Goal: Information Seeking & Learning: Learn about a topic

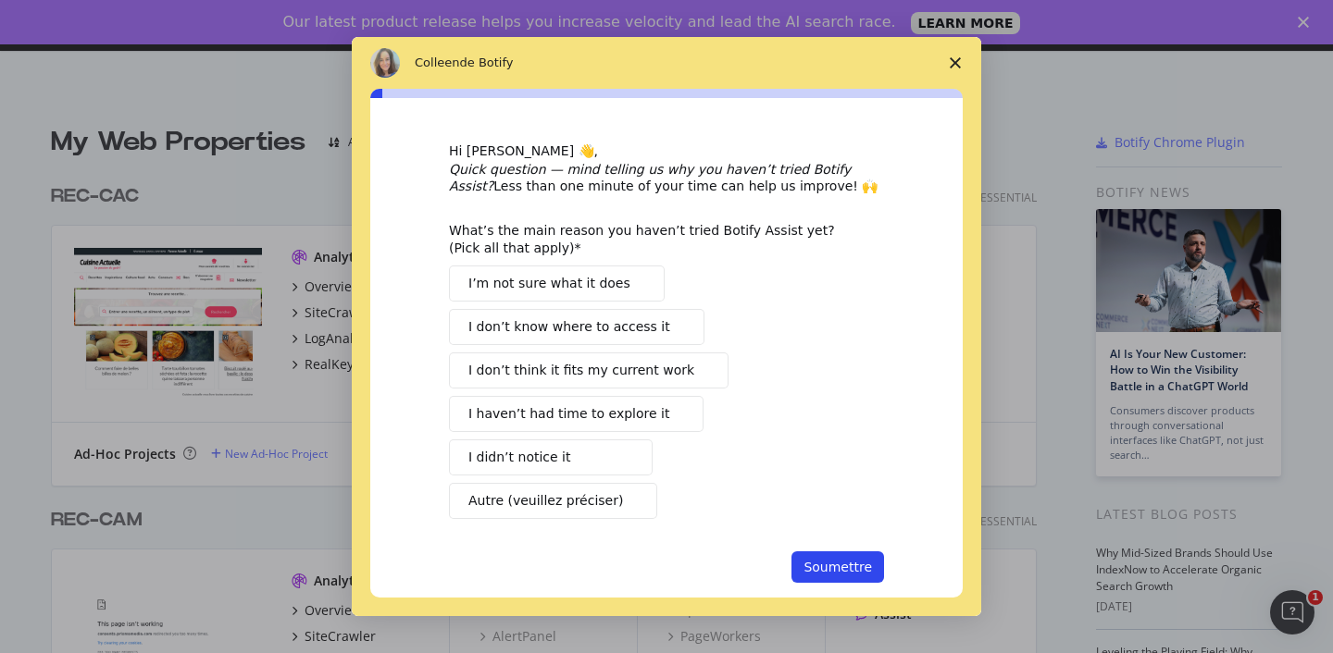
click at [958, 62] on icon "Fermer l'enquête" at bounding box center [954, 62] width 11 height 11
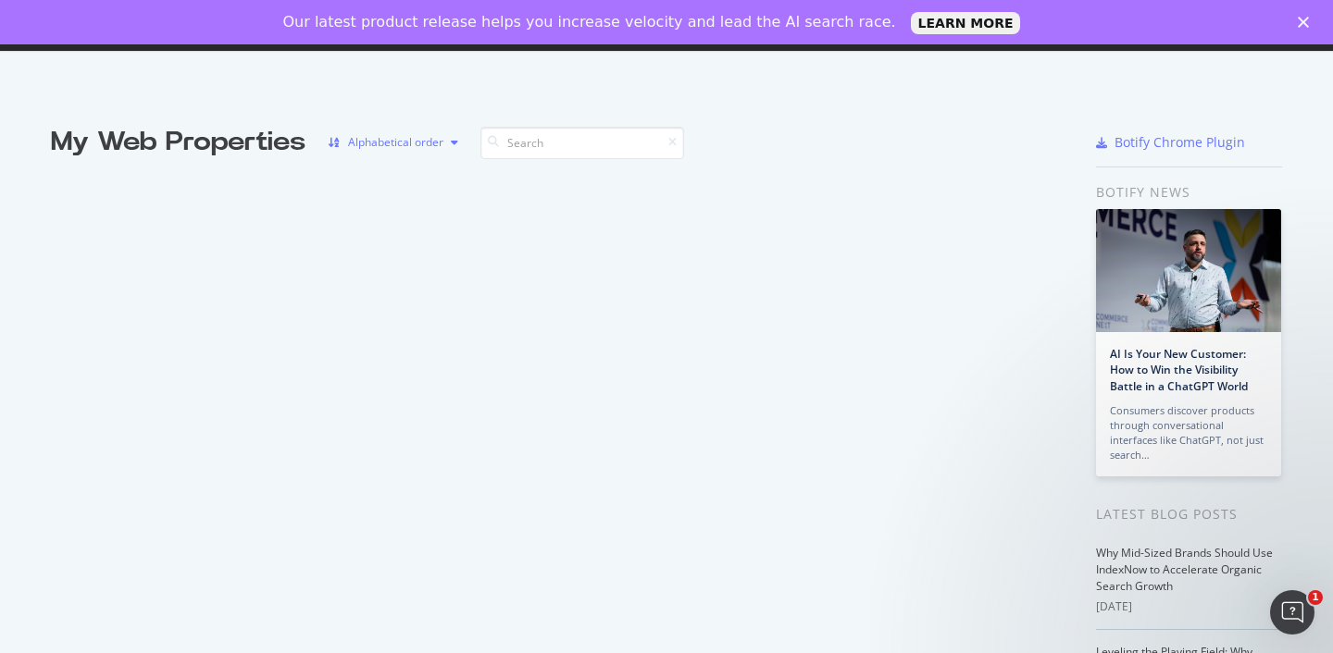
scroll to position [4353, 0]
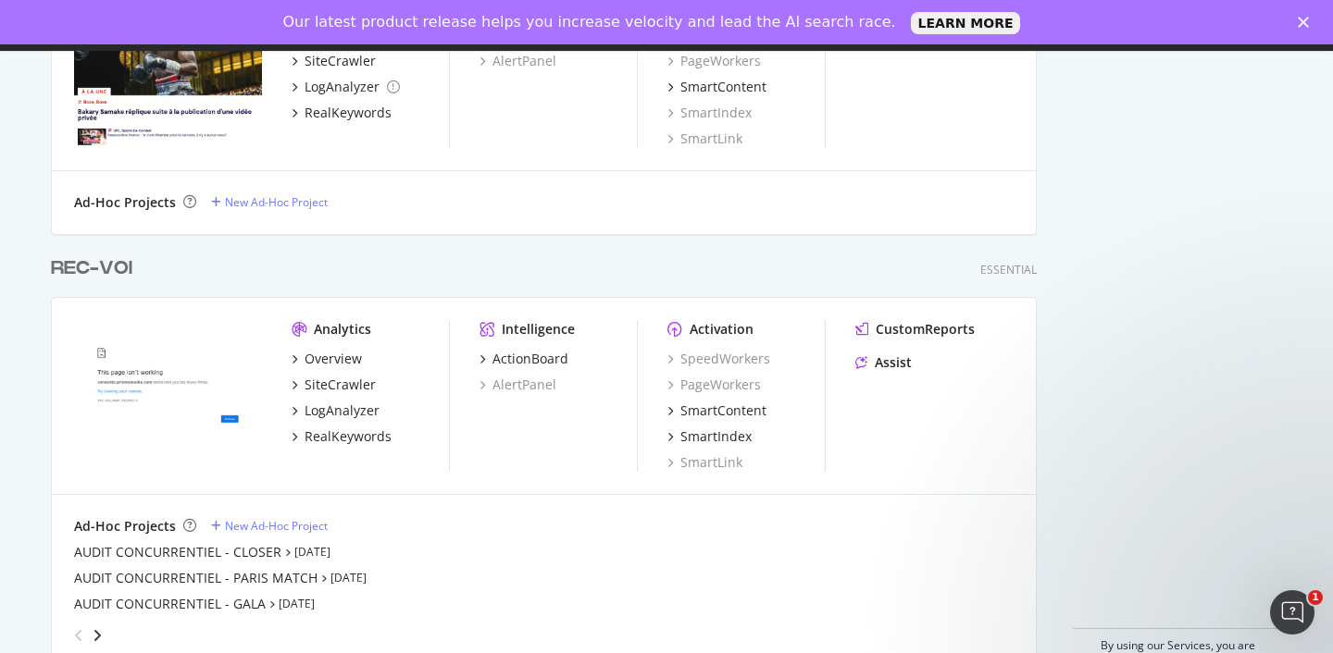
click at [88, 271] on div "REC-VOI" at bounding box center [91, 268] width 81 height 27
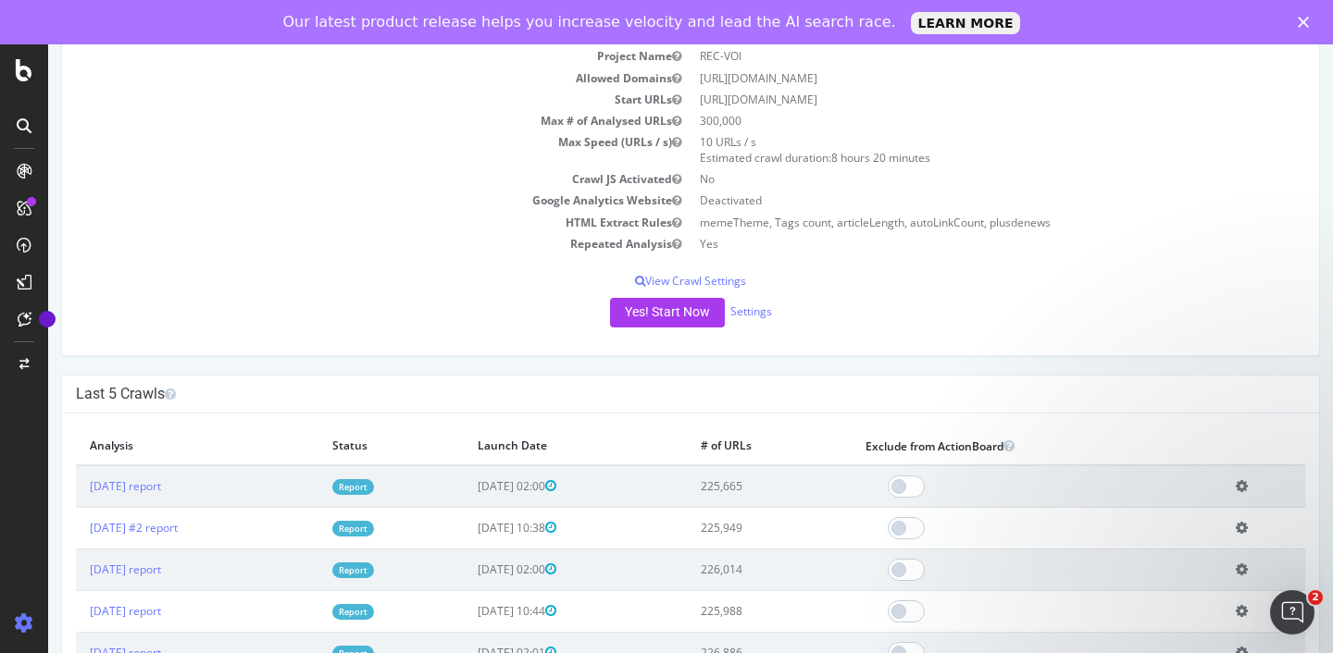
scroll to position [215, 0]
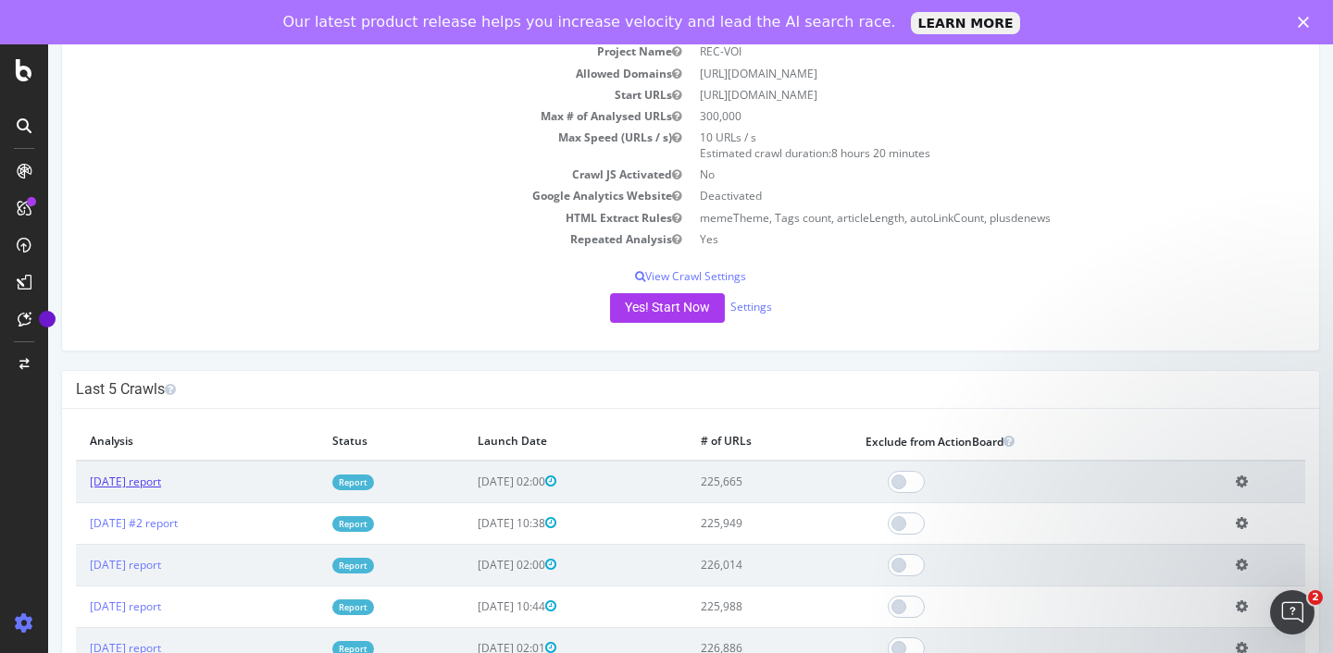
click at [161, 478] on link "[DATE] report" at bounding box center [125, 482] width 71 height 16
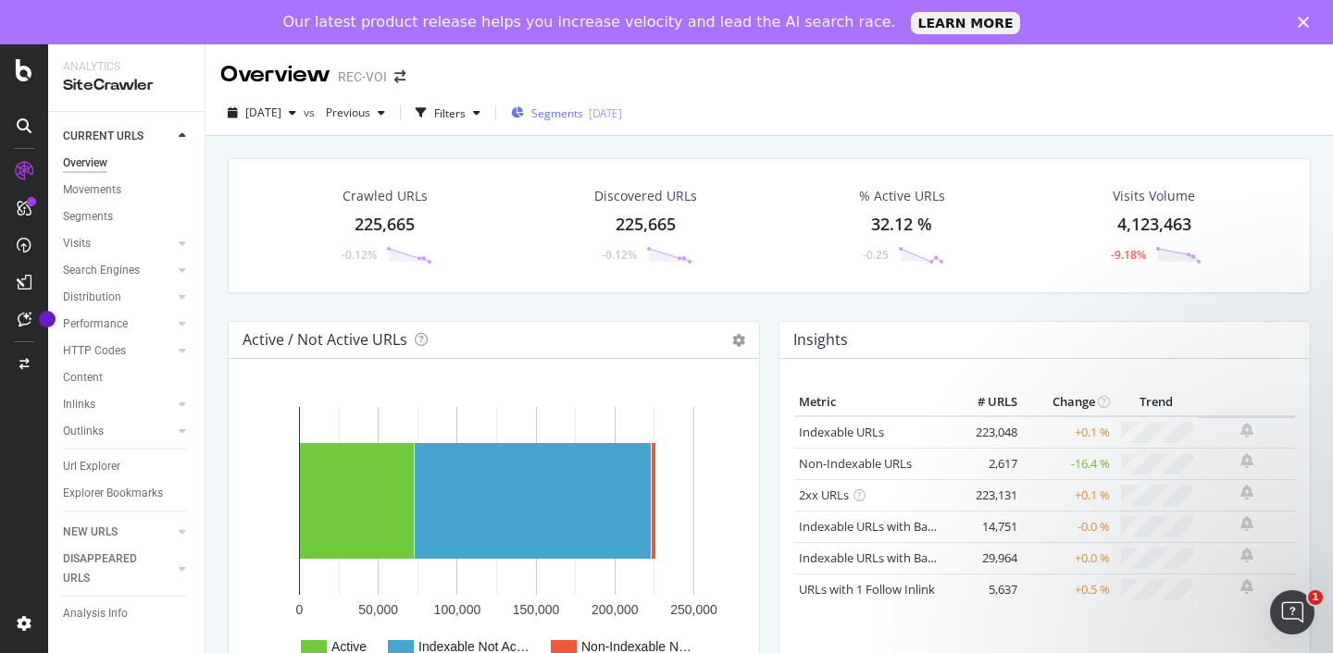
click at [583, 117] on span "Segments" at bounding box center [557, 113] width 52 height 16
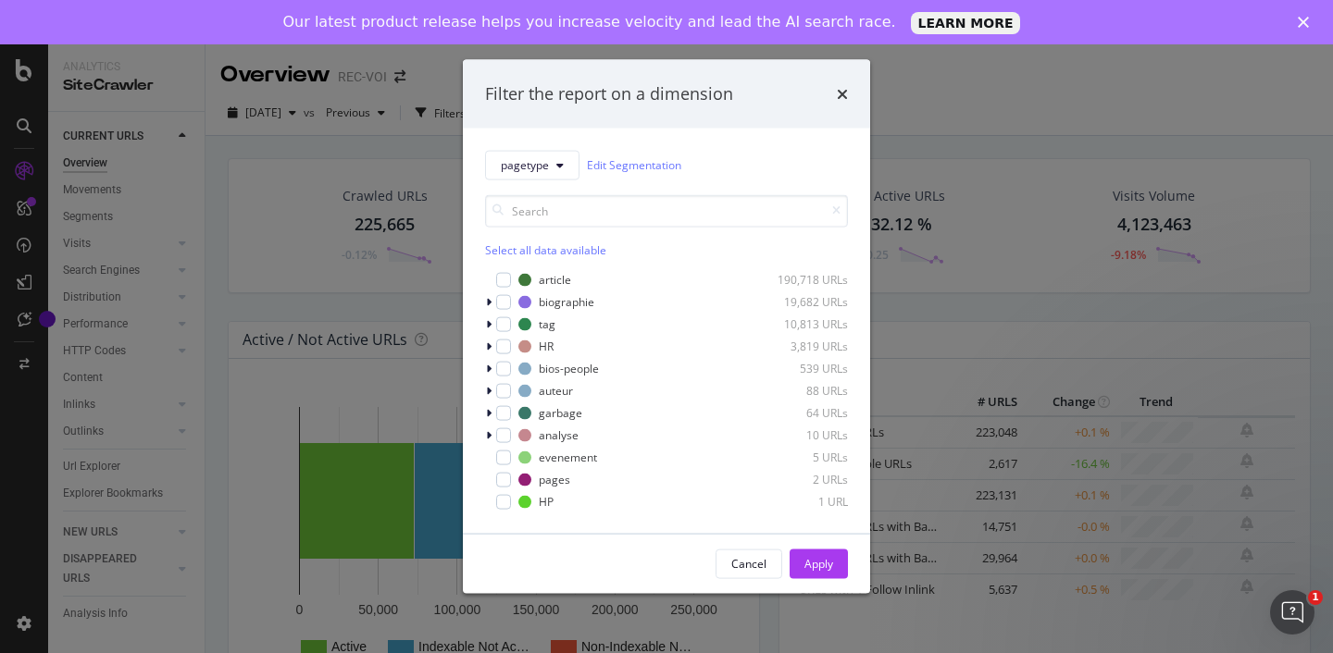
click at [970, 128] on div "Filter the report on a dimension pagetype Edit Segmentation Select all data ava…" at bounding box center [666, 326] width 1333 height 653
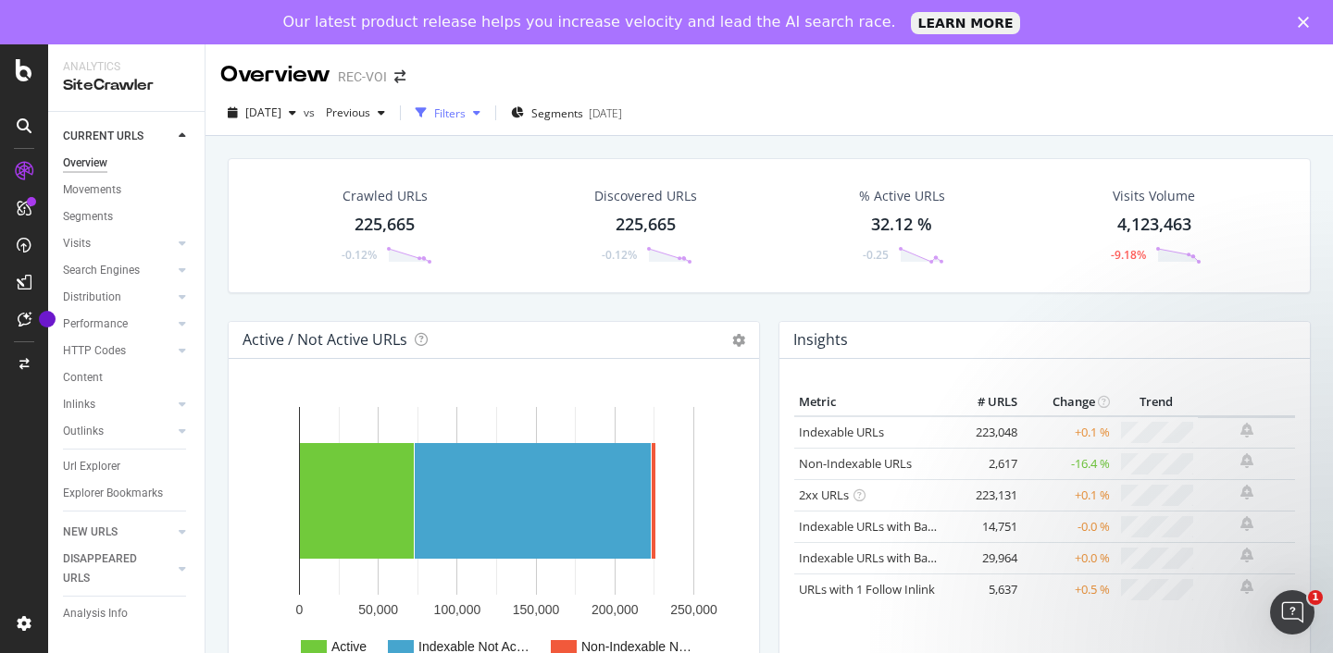
click at [465, 117] on div "Filters" at bounding box center [449, 113] width 31 height 16
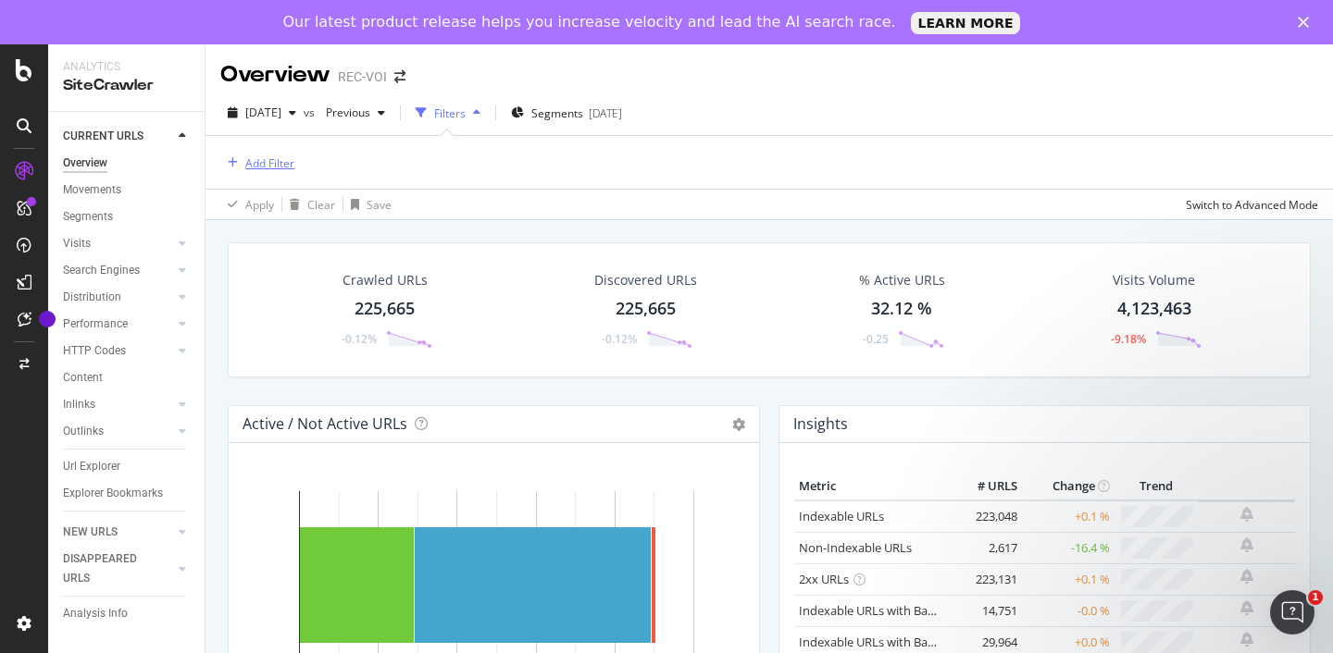
click at [282, 164] on div "Add Filter" at bounding box center [269, 163] width 49 height 16
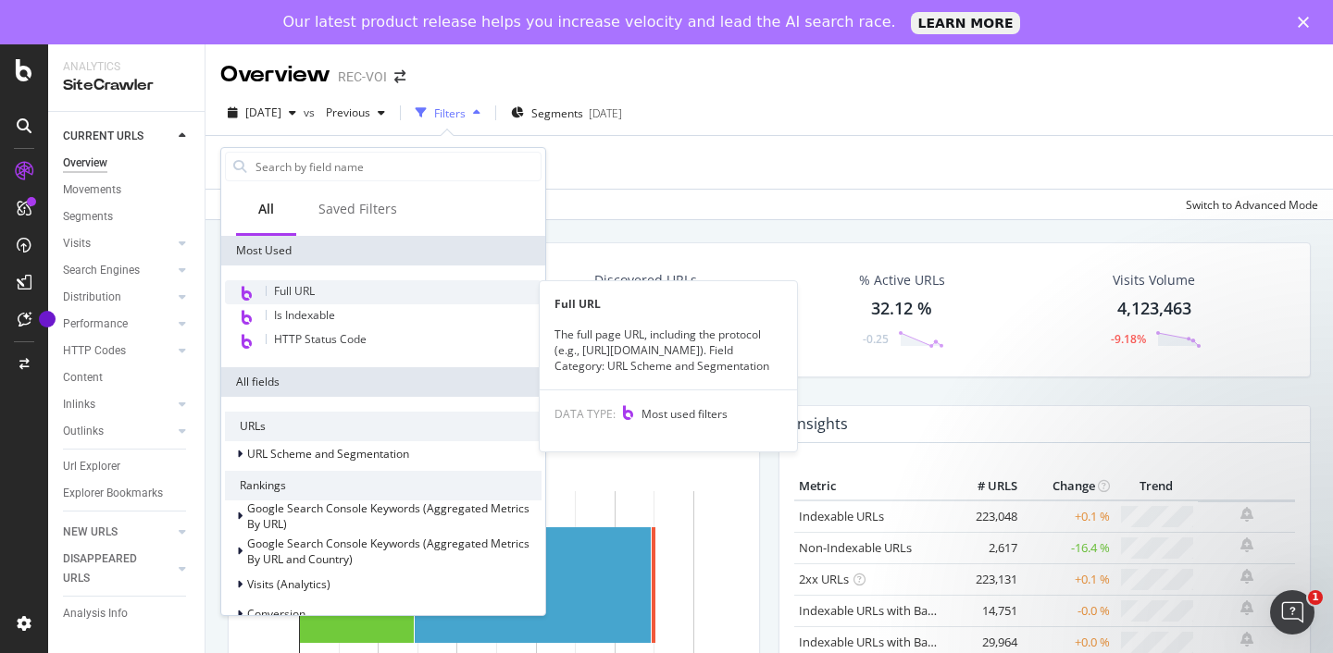
click at [300, 292] on span "Full URL" at bounding box center [294, 291] width 41 height 16
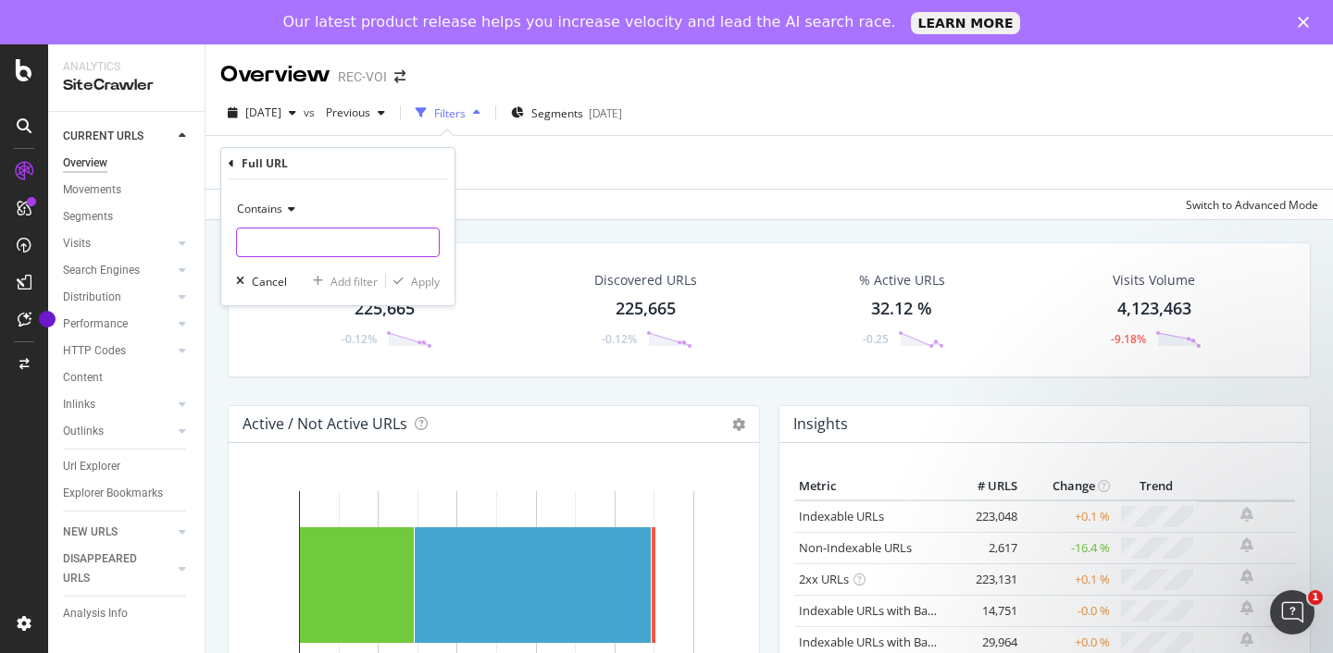
click at [329, 249] on input "text" at bounding box center [338, 243] width 202 height 30
type input "/mode/"
click at [427, 281] on div "Apply" at bounding box center [425, 282] width 29 height 16
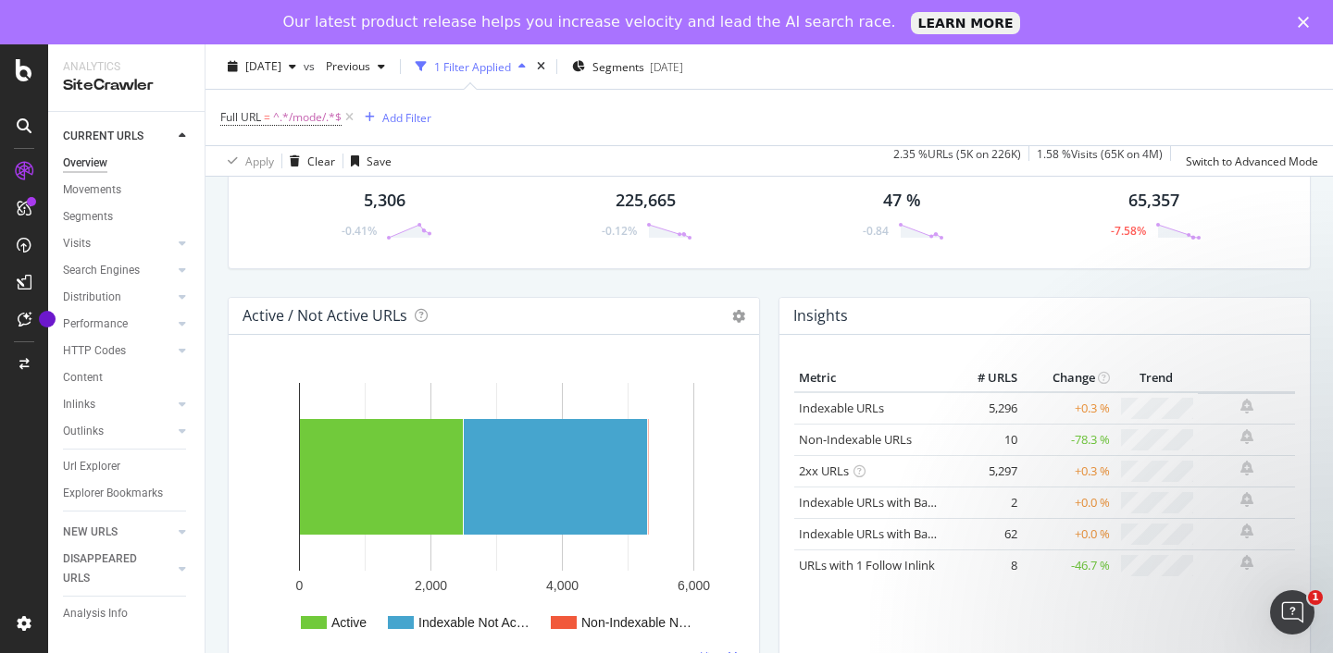
scroll to position [170, 0]
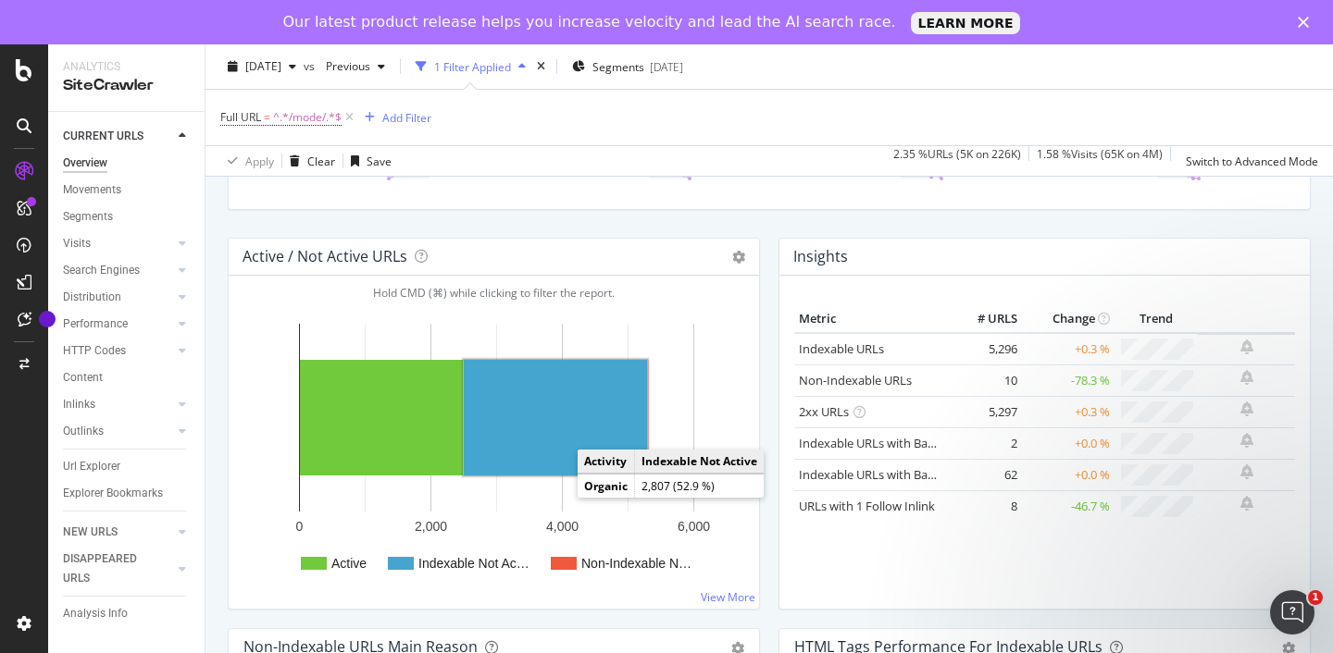
click at [551, 422] on rect "A chart." at bounding box center [555, 418] width 183 height 116
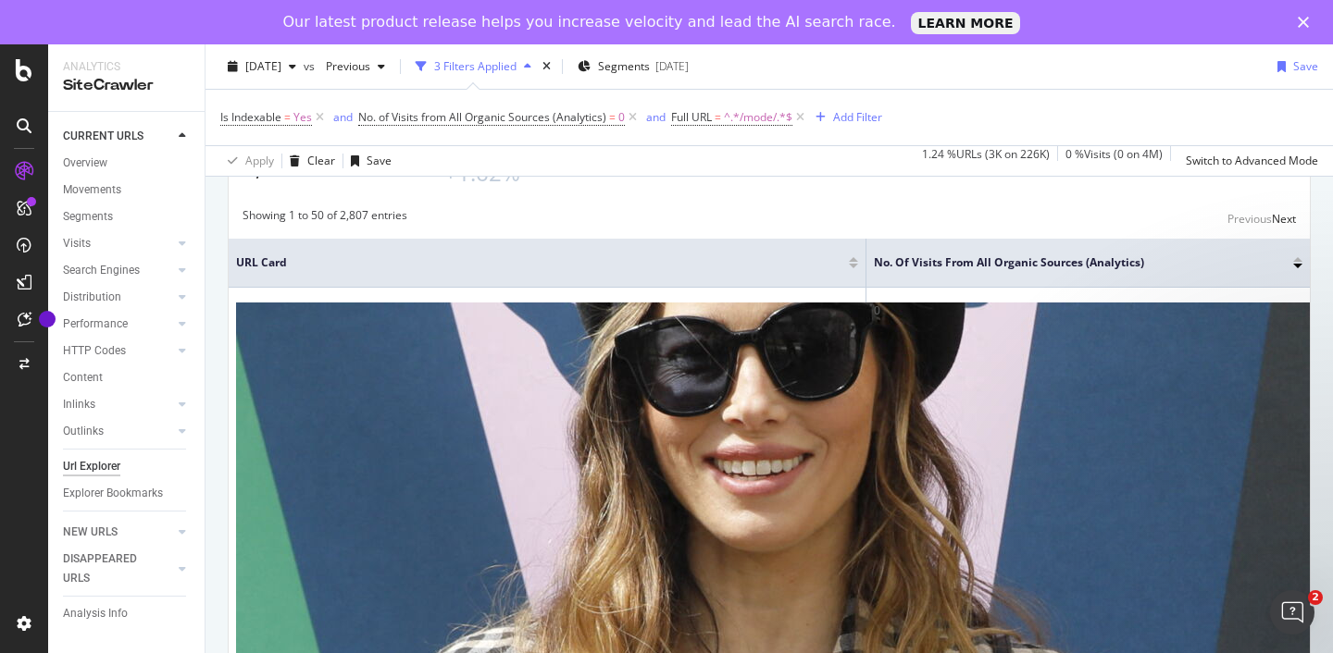
scroll to position [351, 0]
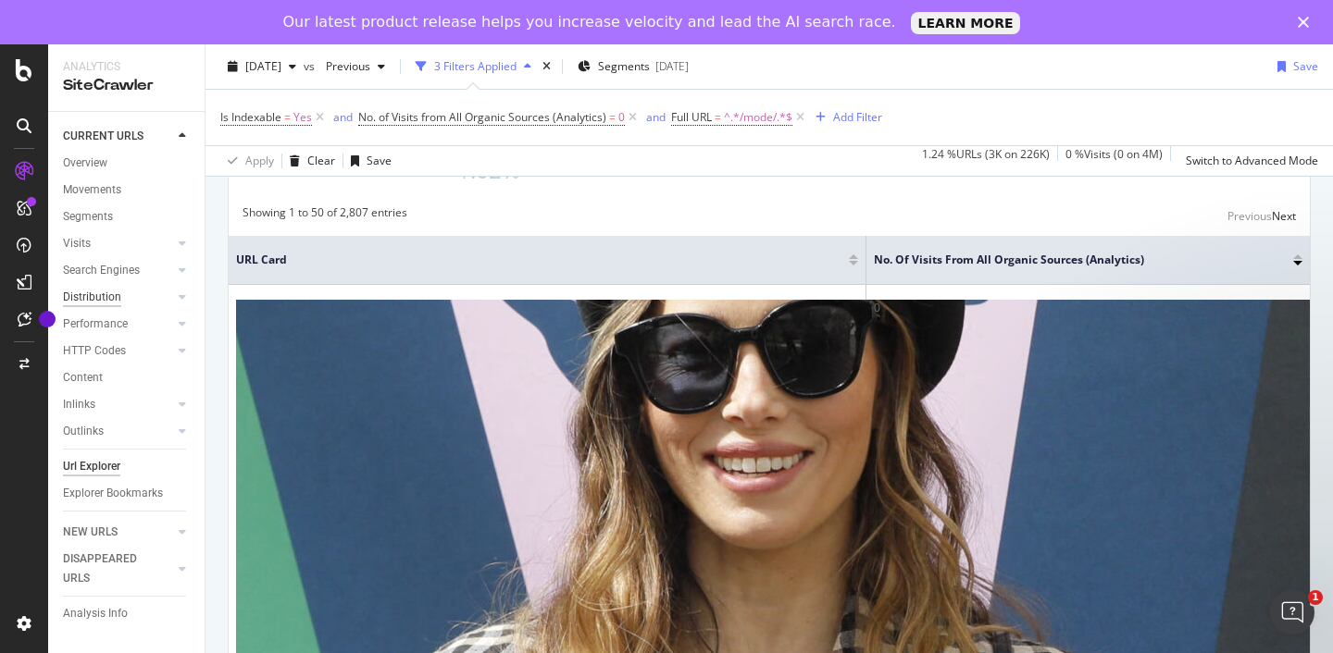
click at [84, 300] on div "Distribution" at bounding box center [92, 297] width 58 height 19
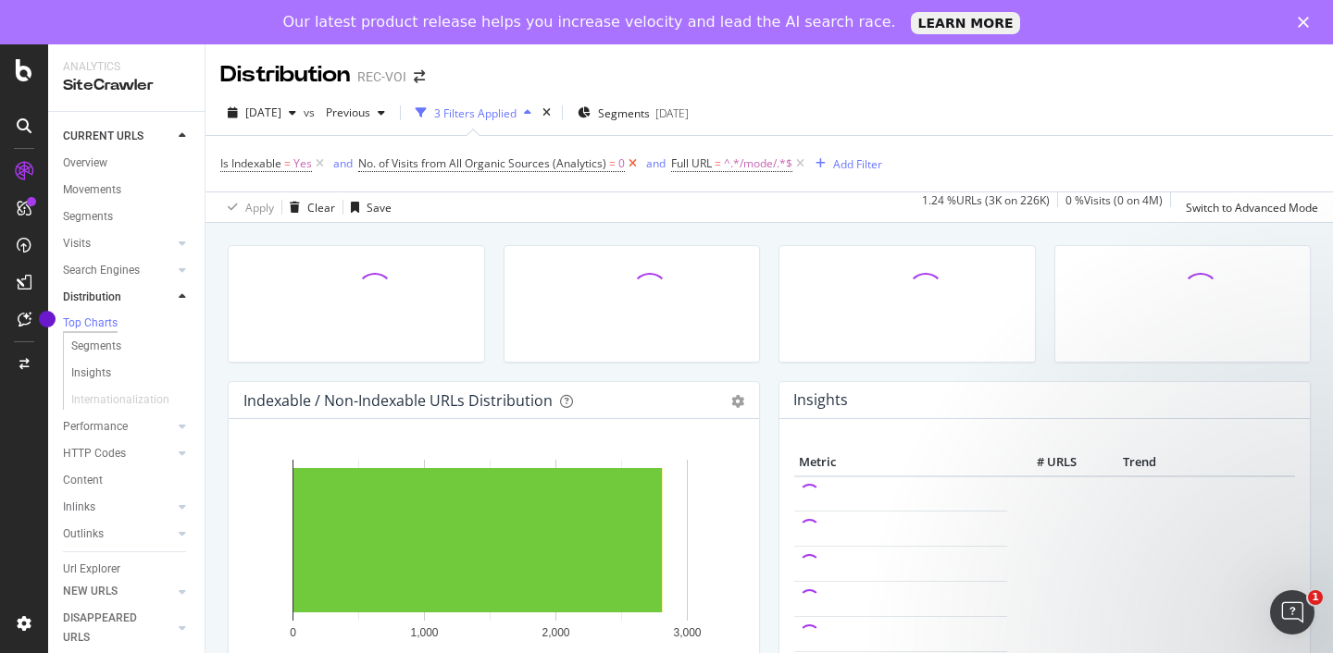
click at [631, 165] on icon at bounding box center [633, 164] width 16 height 19
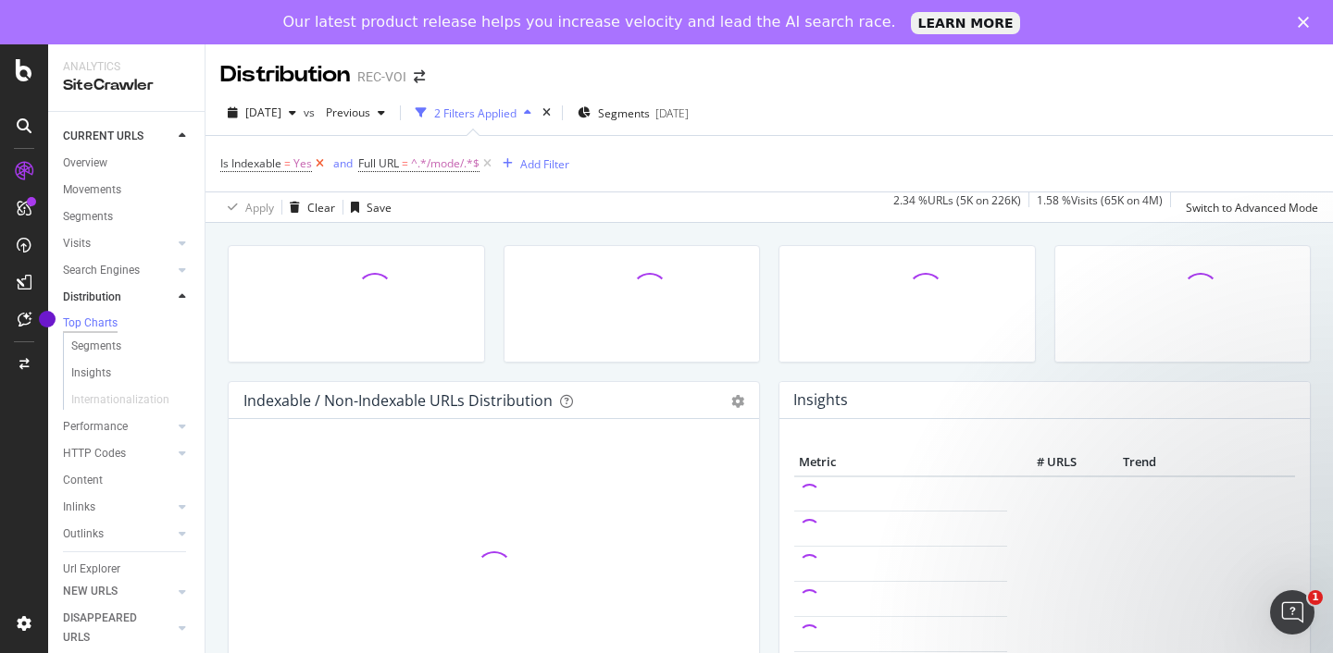
click at [318, 165] on icon at bounding box center [320, 164] width 16 height 19
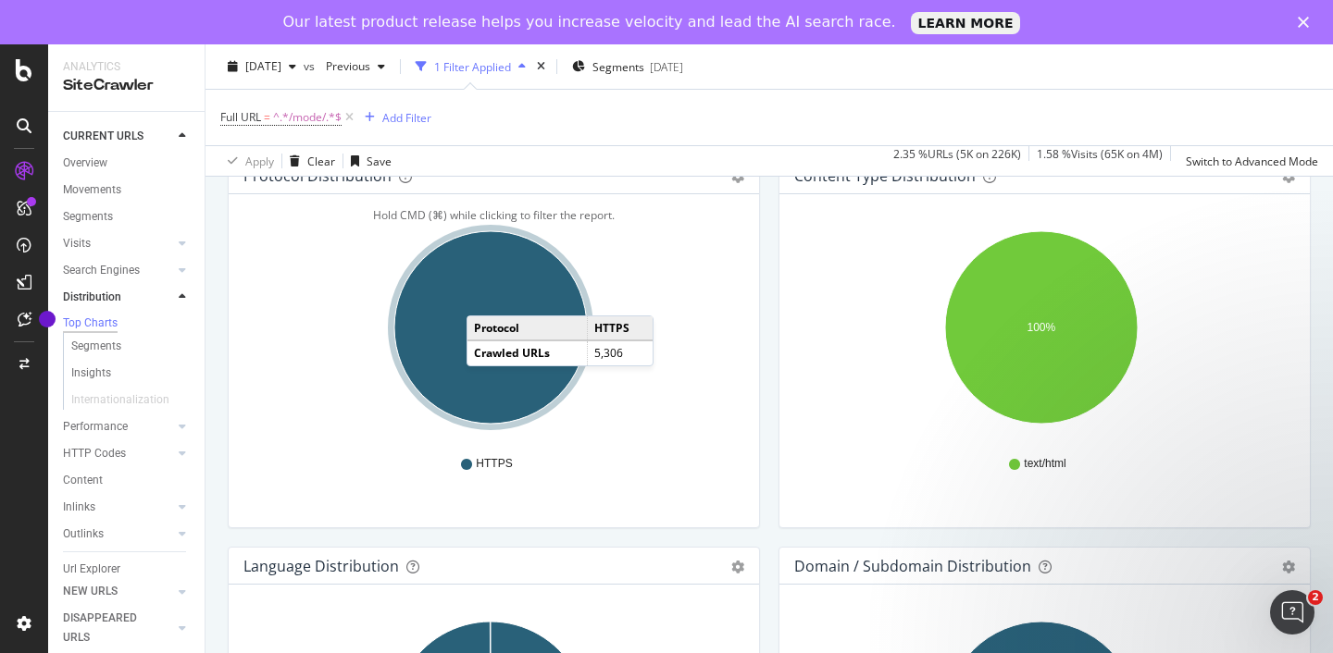
scroll to position [1790, 0]
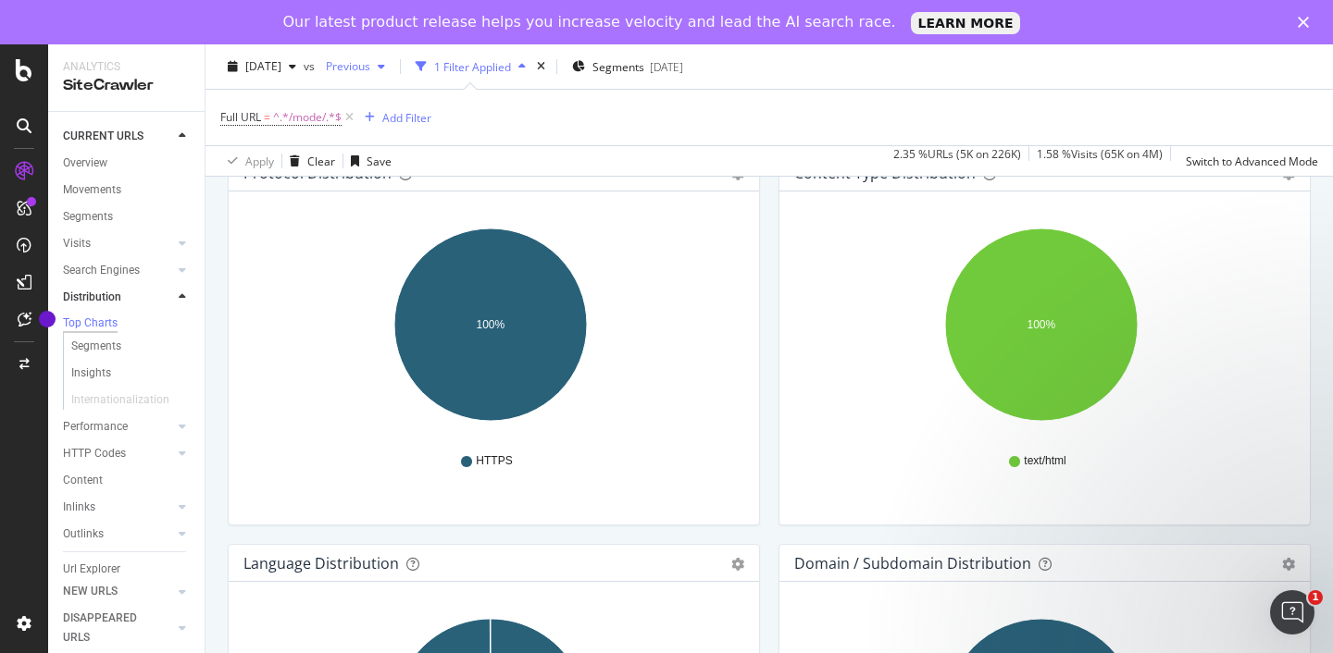
click at [392, 68] on div "button" at bounding box center [381, 66] width 22 height 11
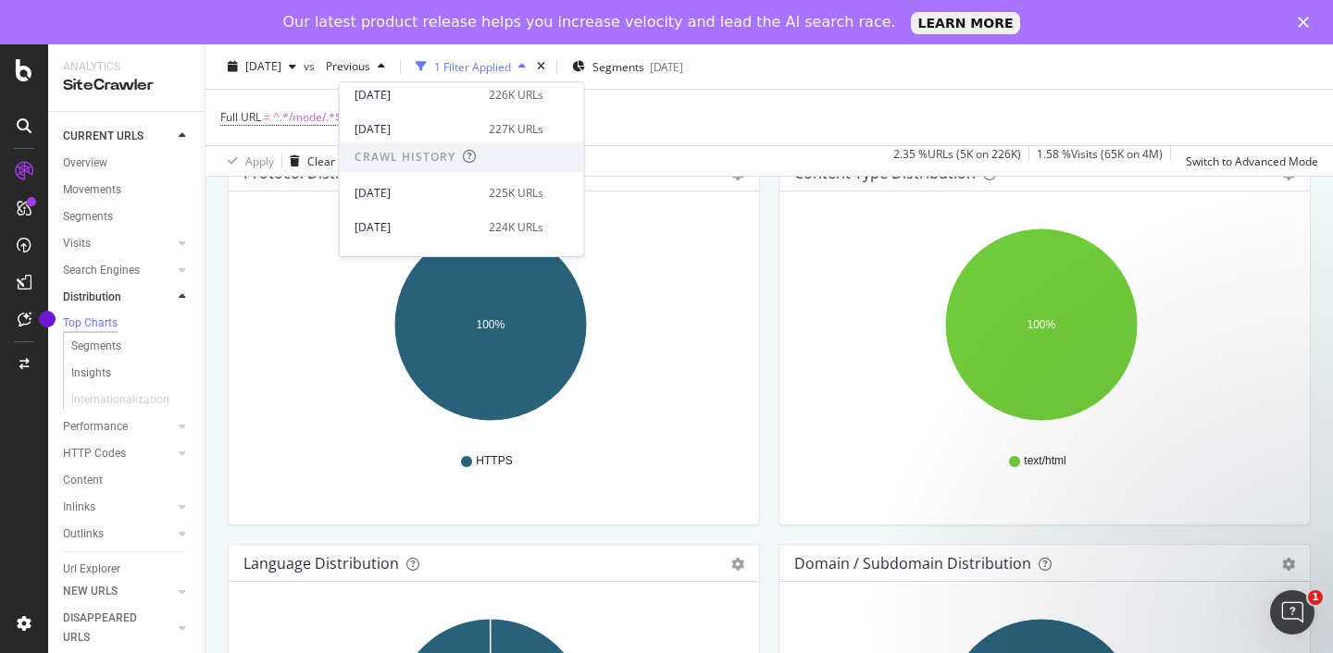
scroll to position [142, 0]
click at [410, 186] on div "[DATE]" at bounding box center [415, 192] width 123 height 17
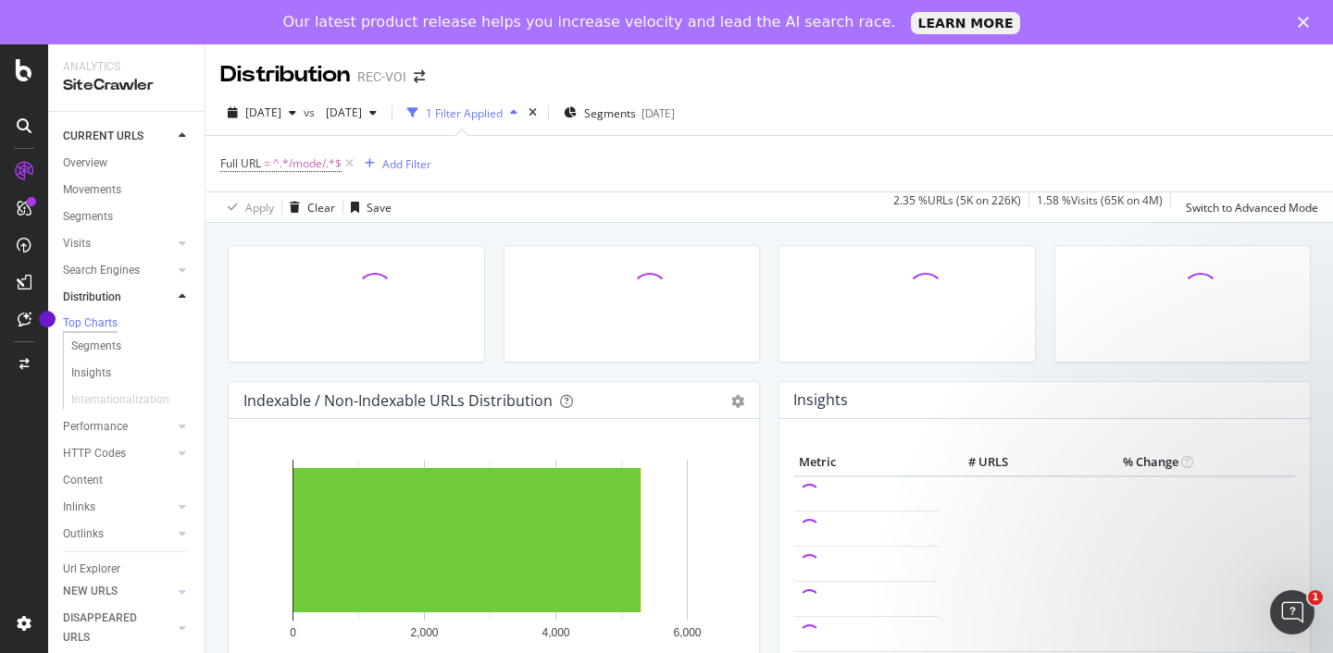
click at [525, 105] on div "1 Filter Applied" at bounding box center [462, 113] width 125 height 28
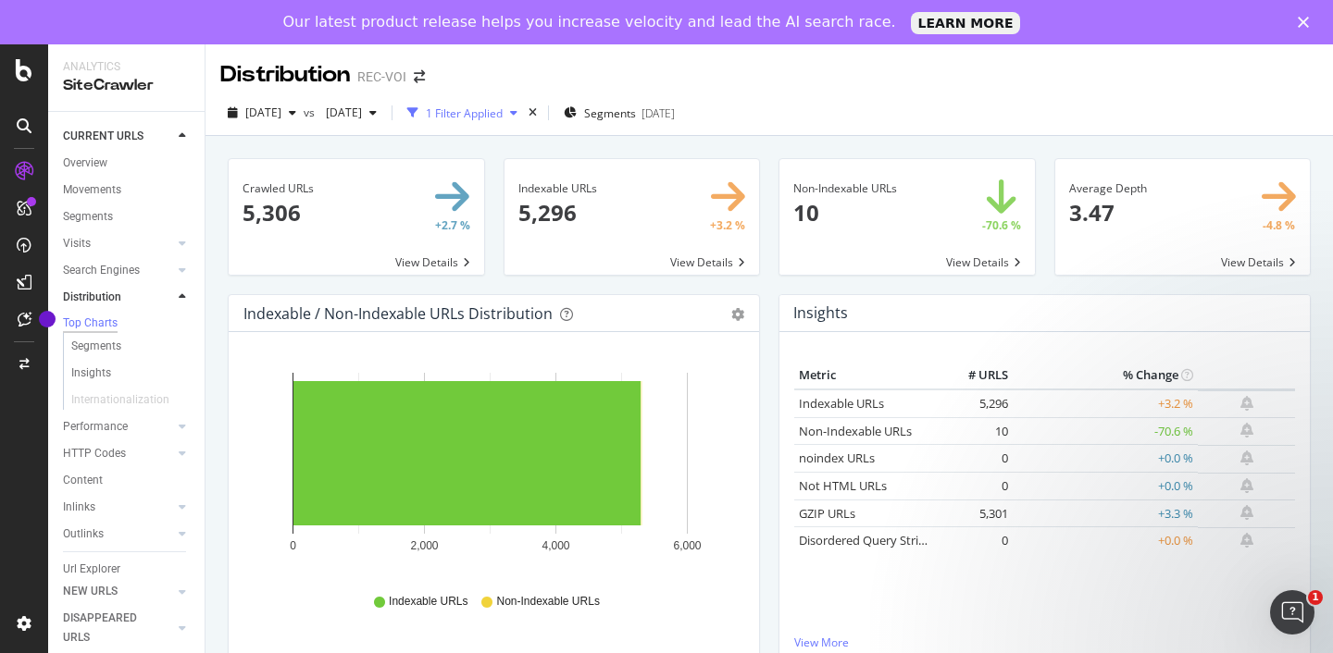
click at [517, 112] on icon "button" at bounding box center [513, 112] width 7 height 11
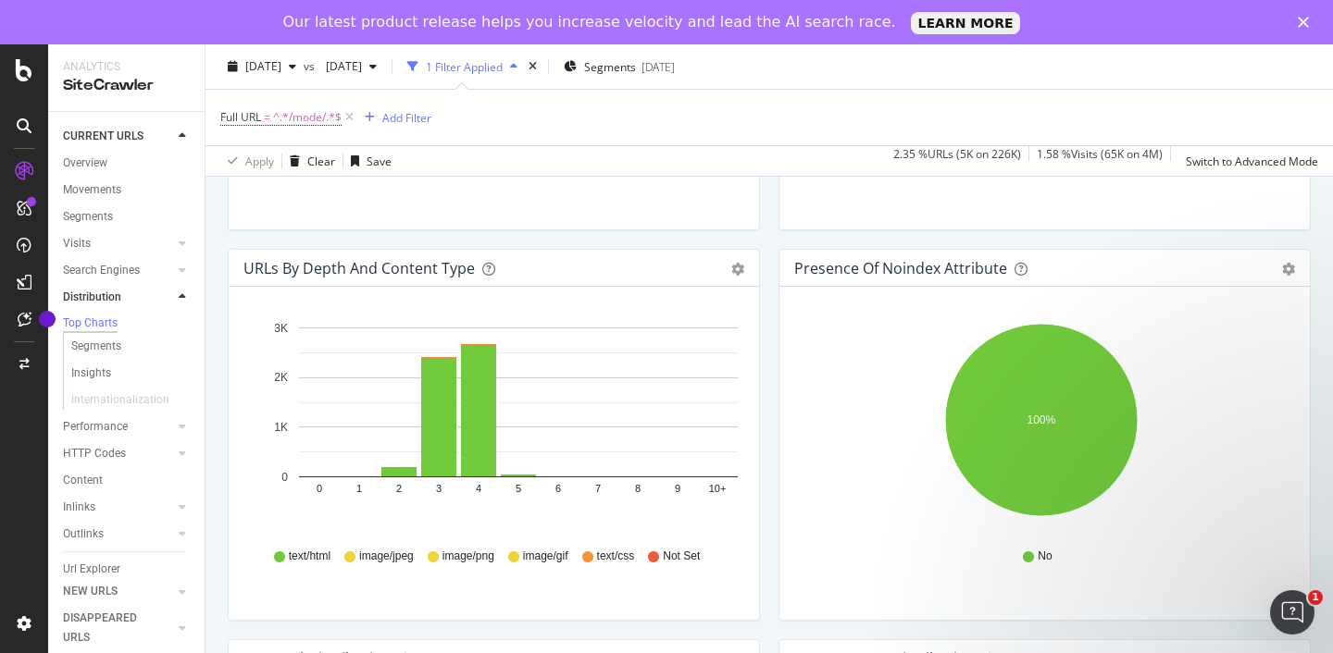
scroll to position [1339, 0]
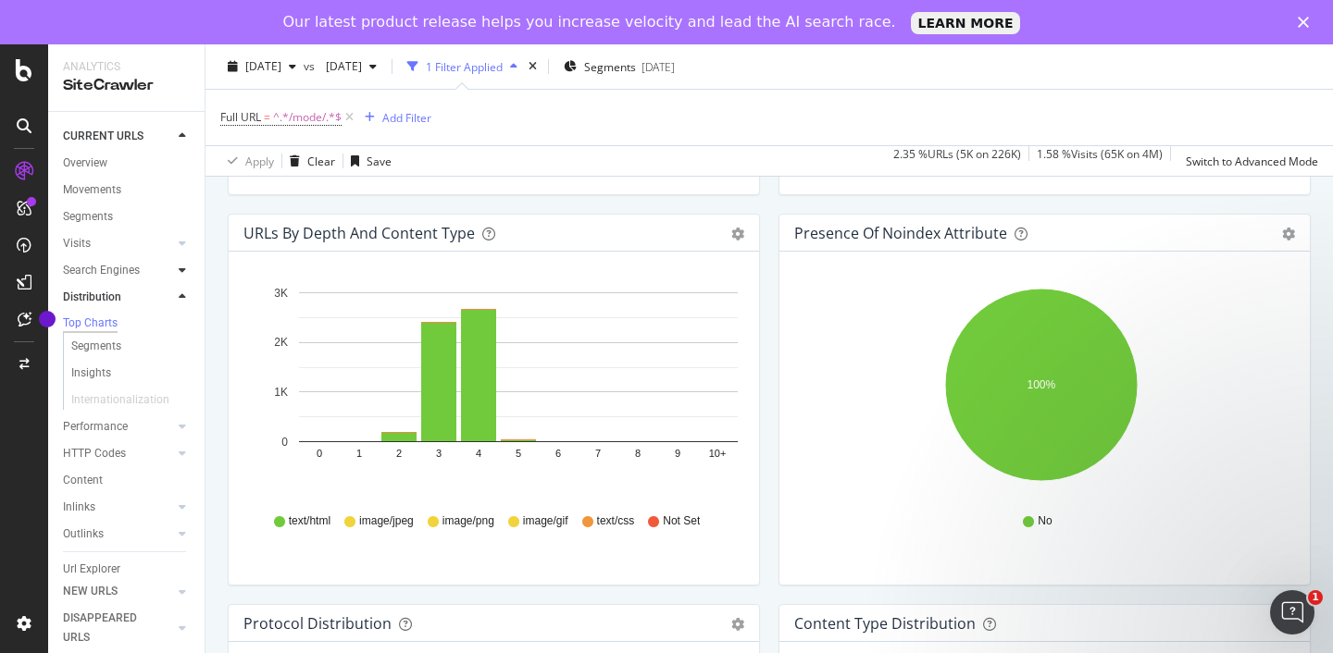
click at [179, 270] on icon at bounding box center [182, 270] width 7 height 11
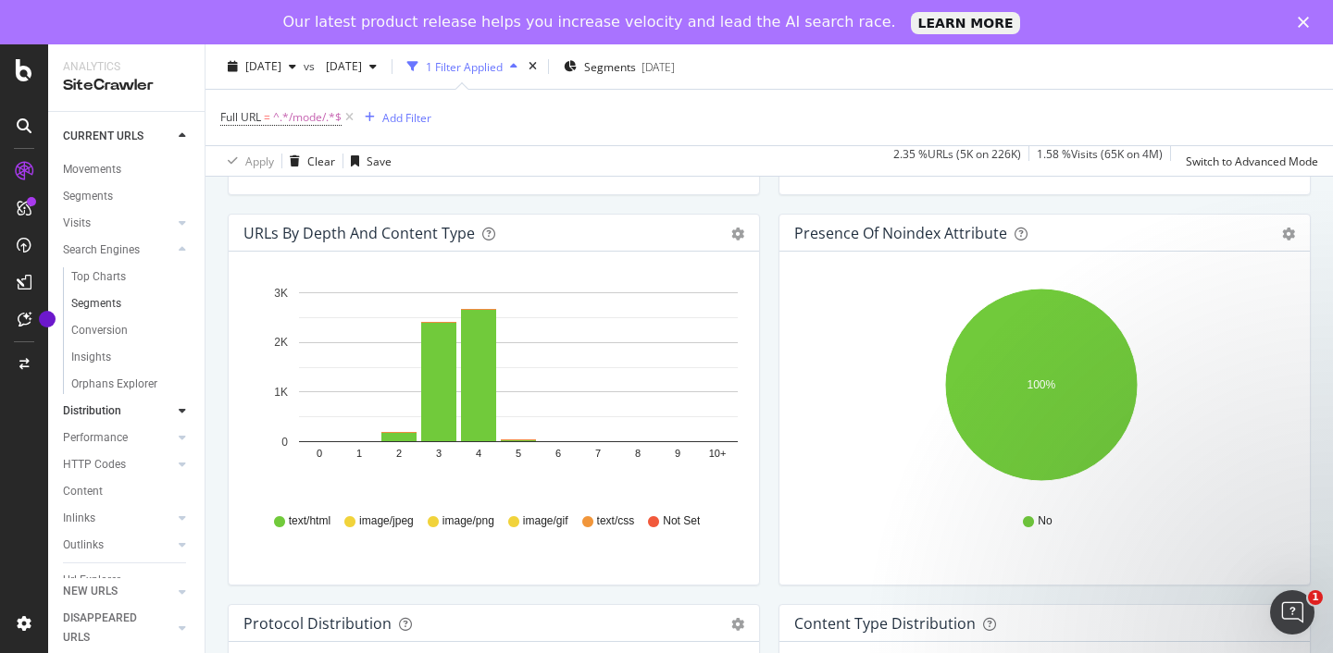
scroll to position [22, 0]
click at [102, 353] on div "Insights" at bounding box center [91, 355] width 40 height 19
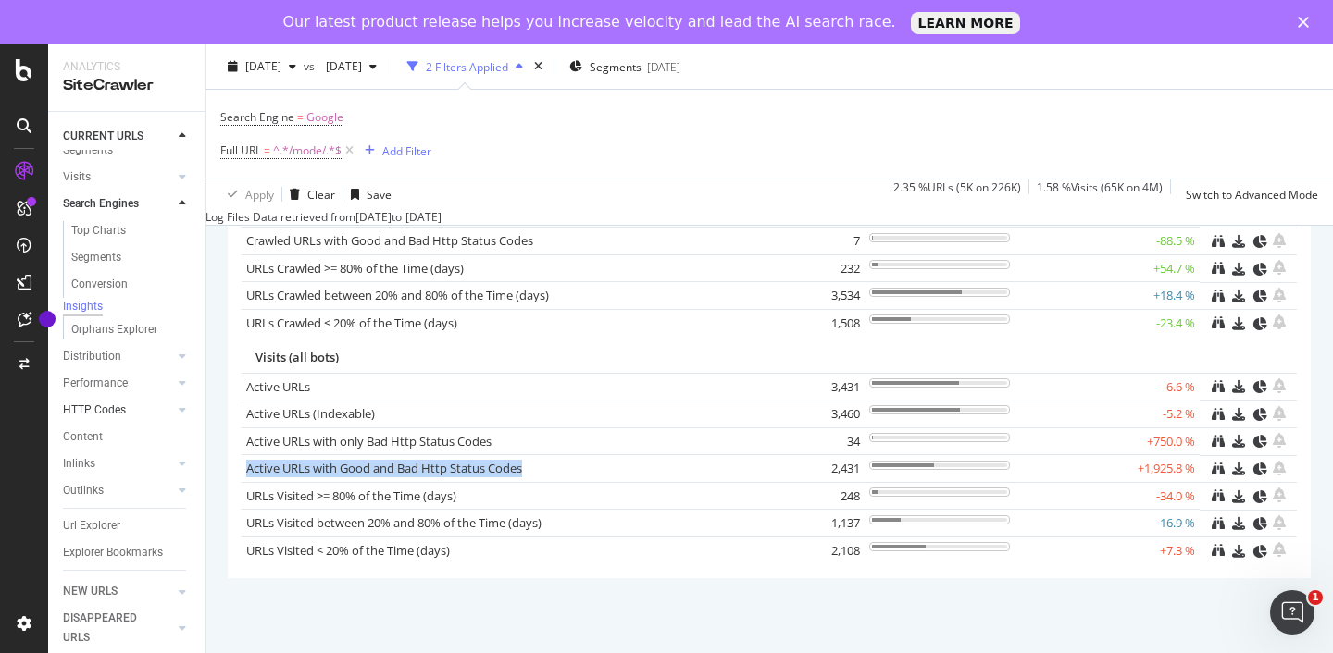
scroll to position [93, 0]
click at [118, 614] on div "DISAPPEARED URLS" at bounding box center [109, 628] width 93 height 39
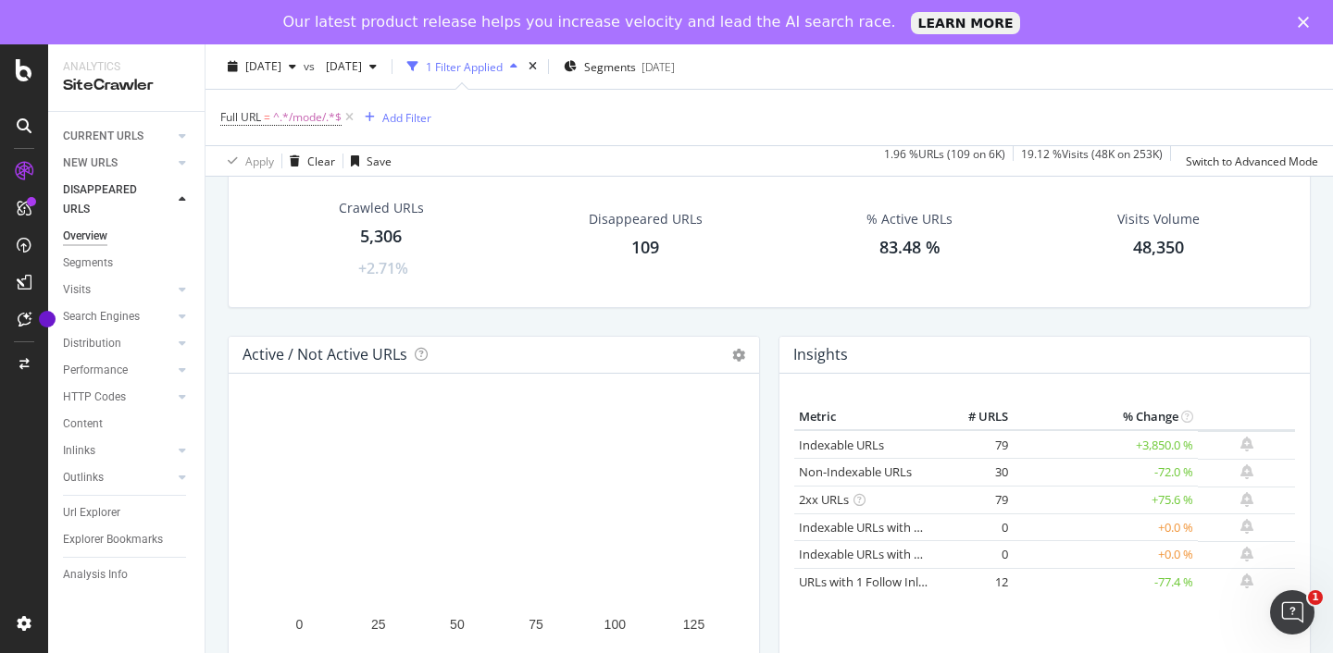
scroll to position [77, 0]
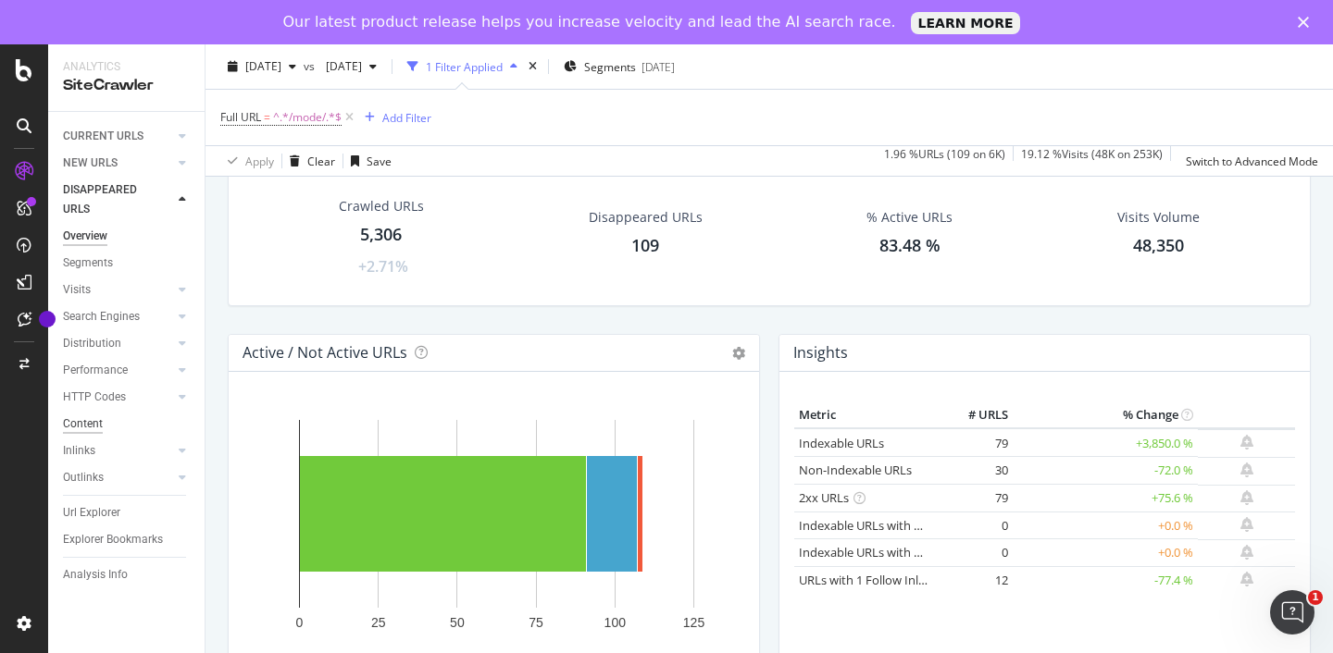
click at [93, 419] on div "Content" at bounding box center [83, 424] width 40 height 19
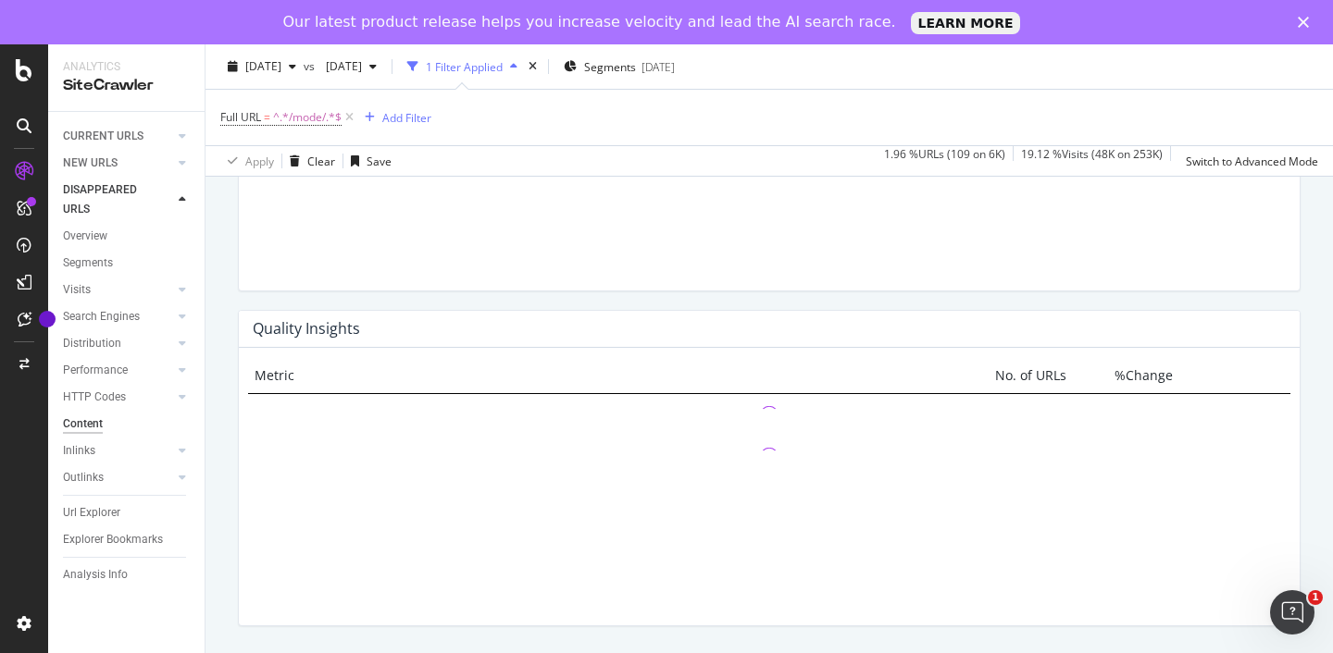
scroll to position [1296, 0]
click at [98, 340] on div "Distribution" at bounding box center [92, 343] width 58 height 19
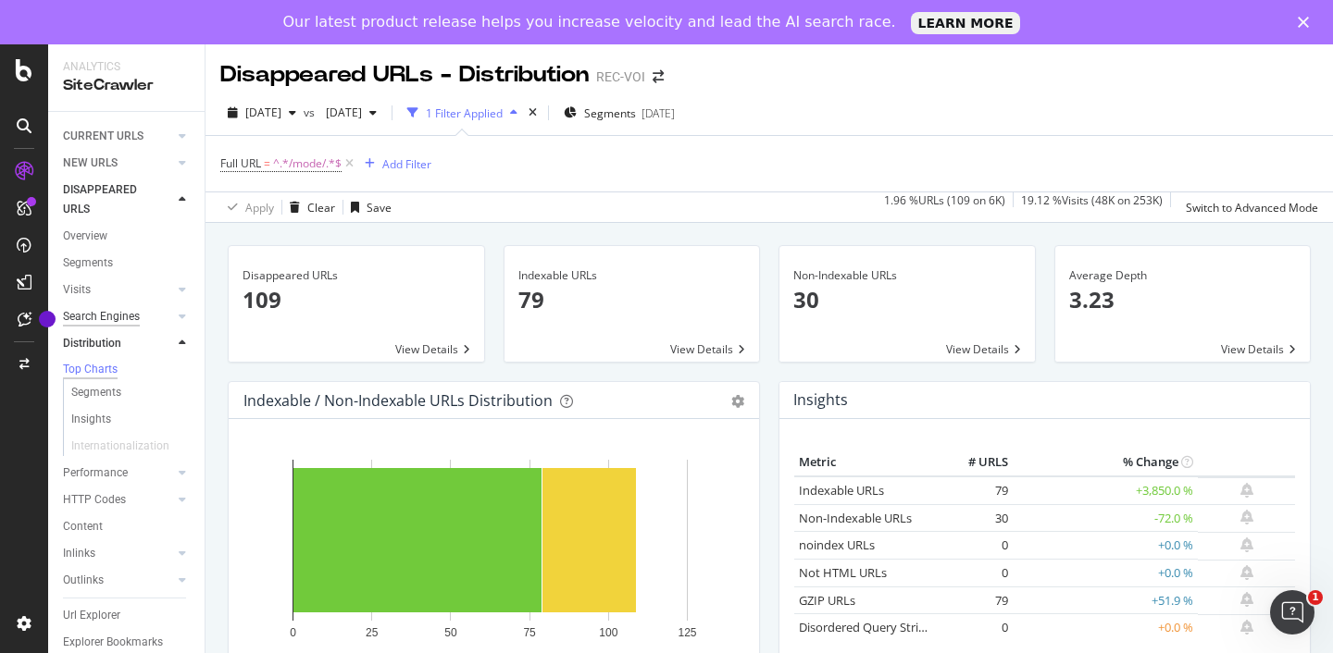
click at [96, 315] on div "Search Engines" at bounding box center [101, 316] width 77 height 19
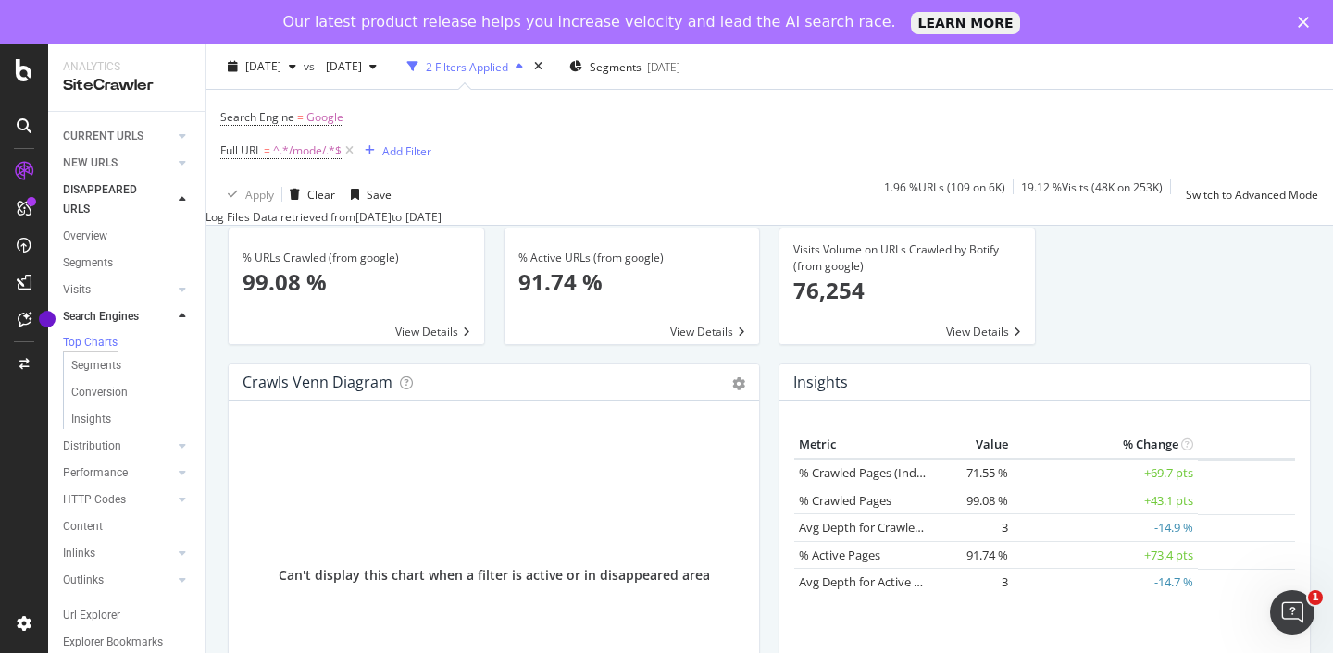
scroll to position [60, 0]
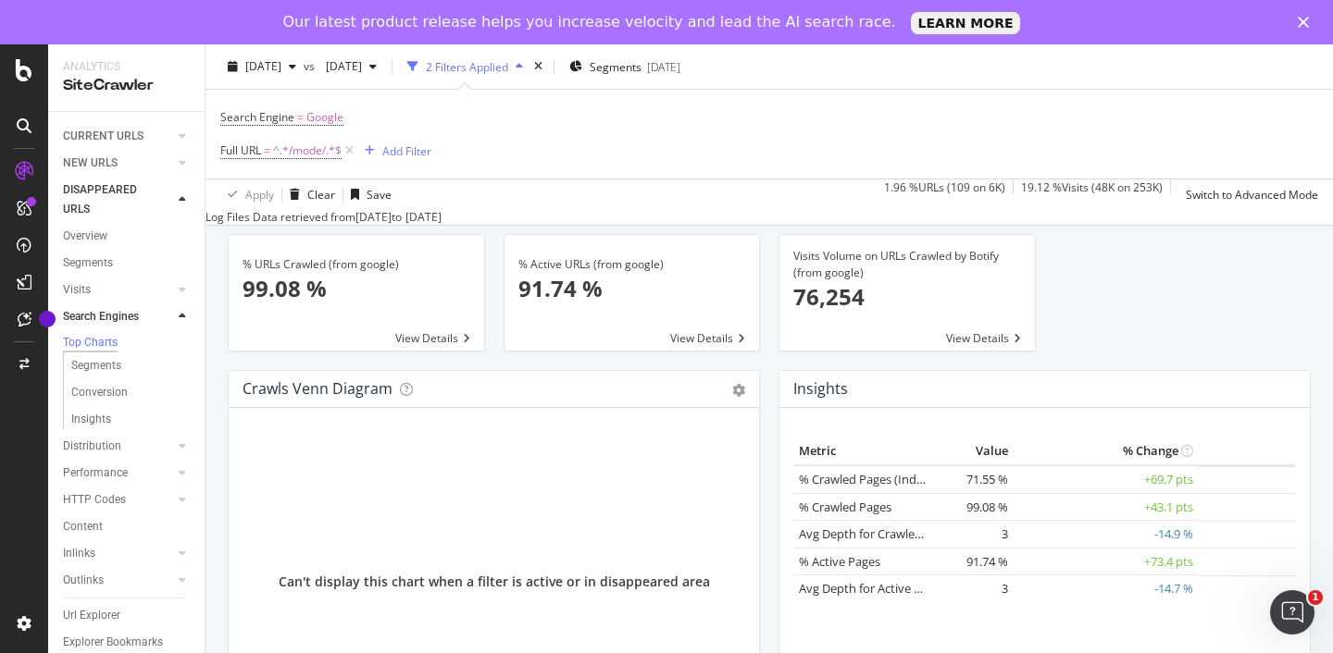
click at [979, 349] on span at bounding box center [906, 293] width 255 height 116
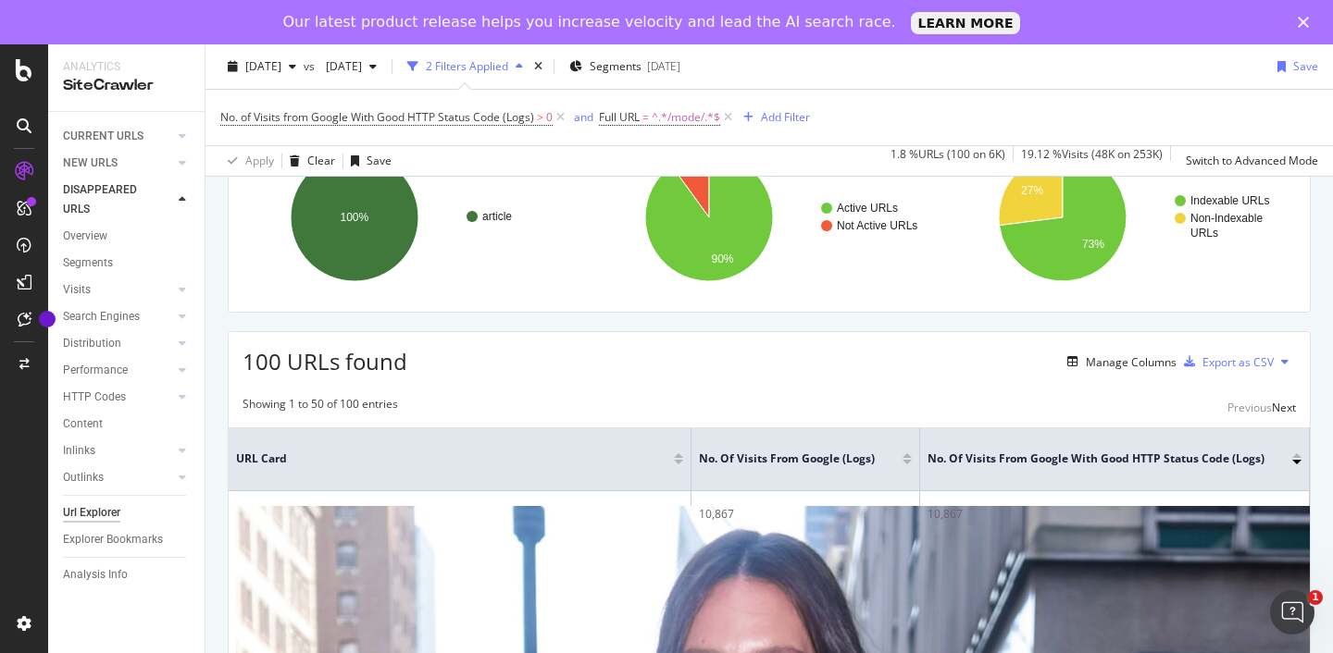
scroll to position [152, 0]
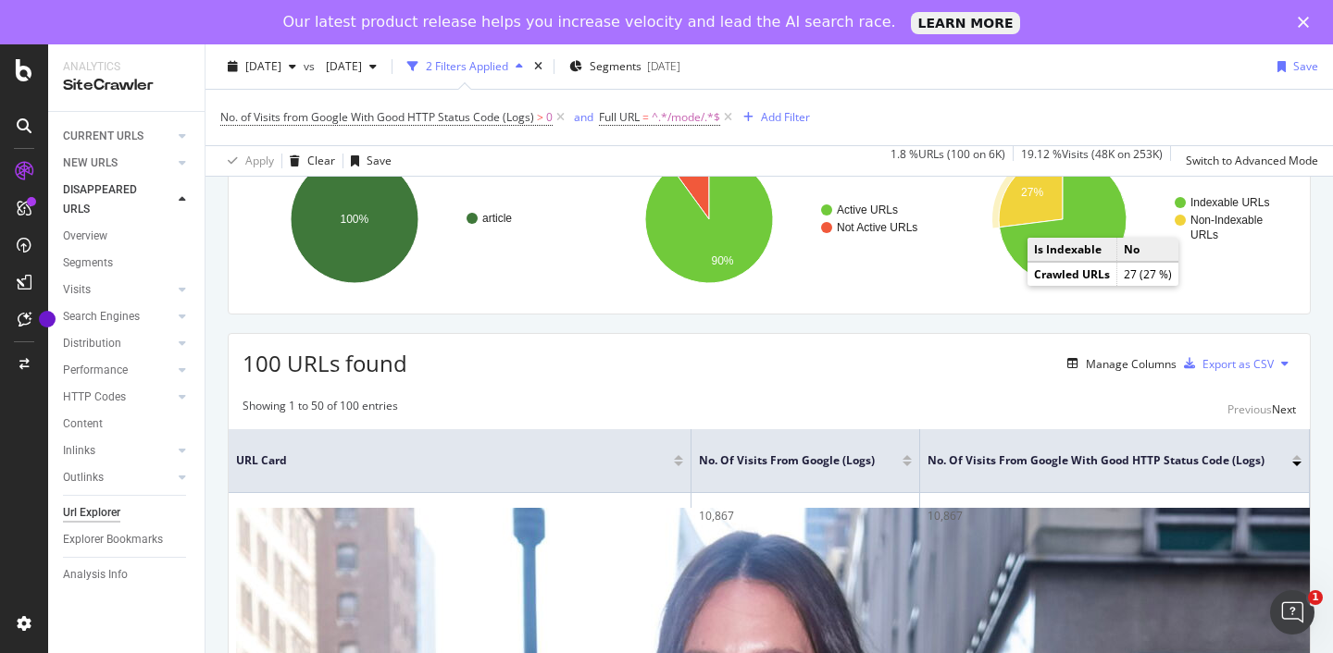
click at [1012, 228] on icon "A chart." at bounding box center [1030, 191] width 64 height 72
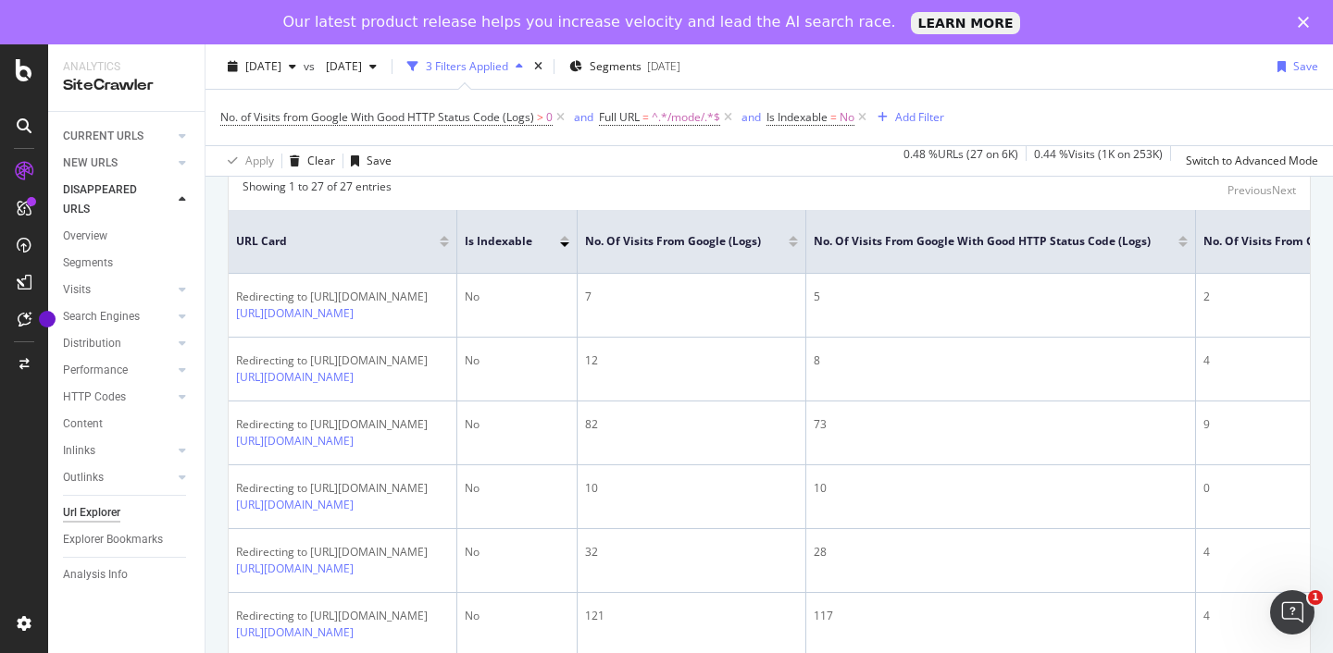
scroll to position [376, 0]
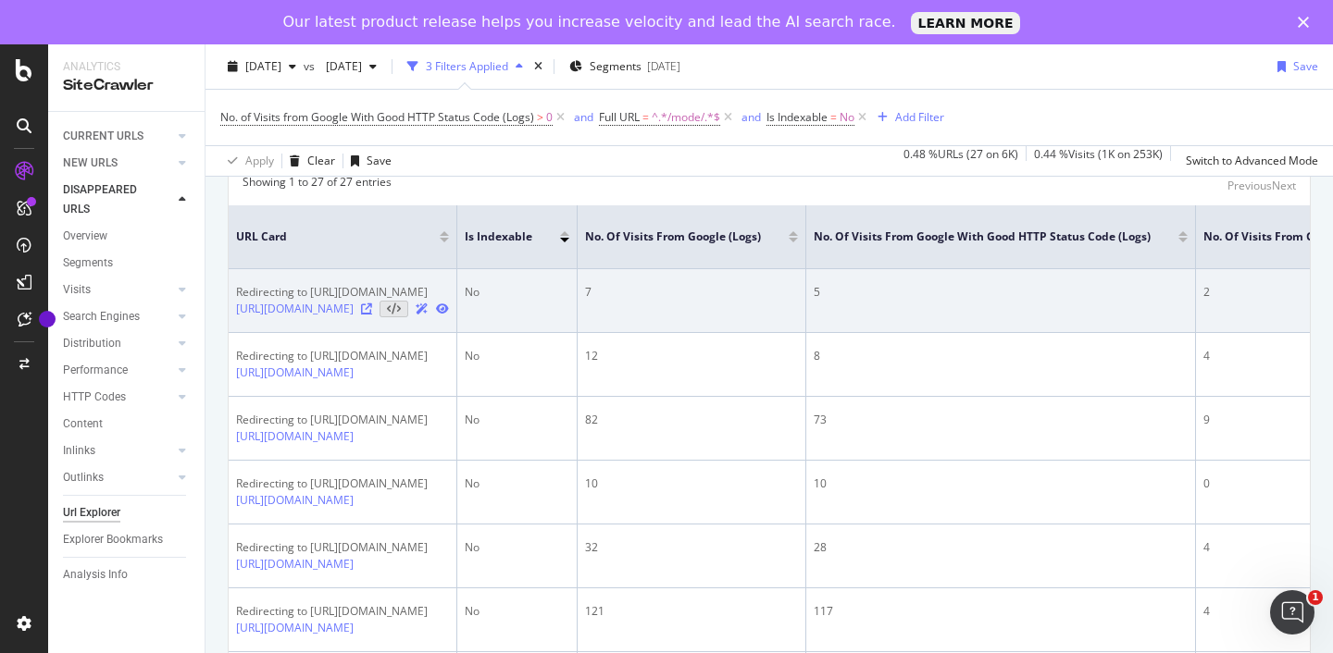
click at [372, 315] on icon at bounding box center [366, 309] width 11 height 11
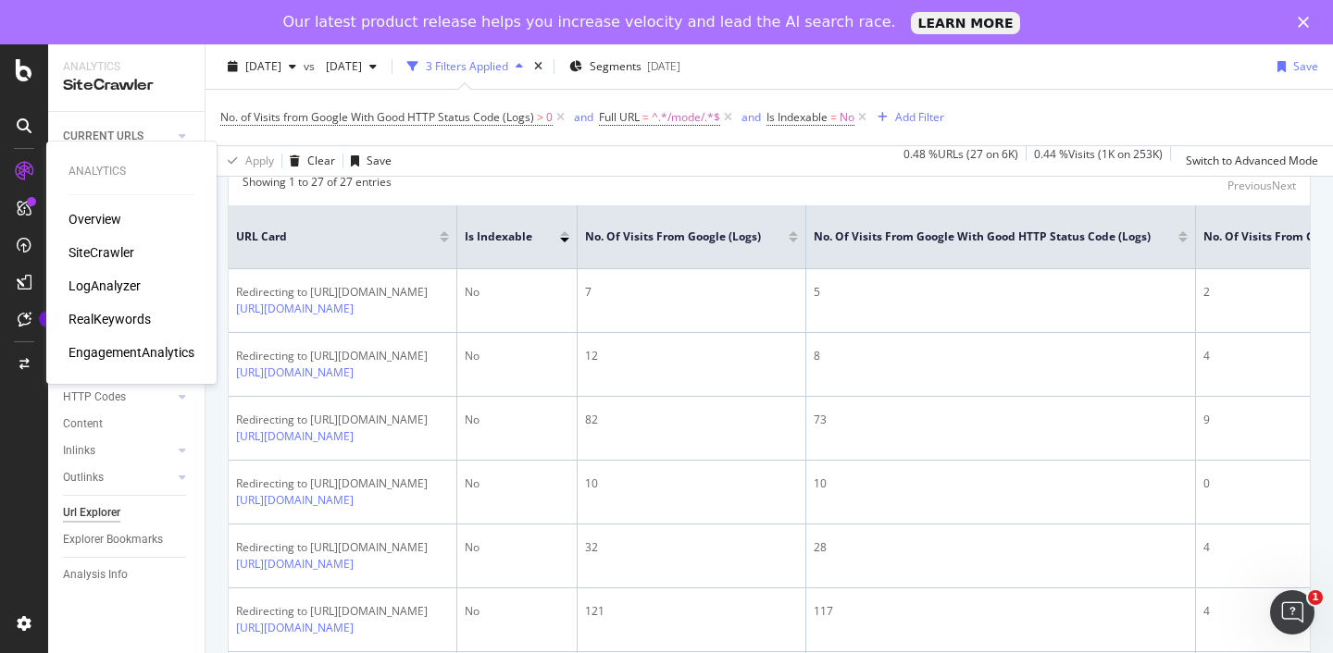
click at [96, 279] on div "LogAnalyzer" at bounding box center [104, 286] width 72 height 19
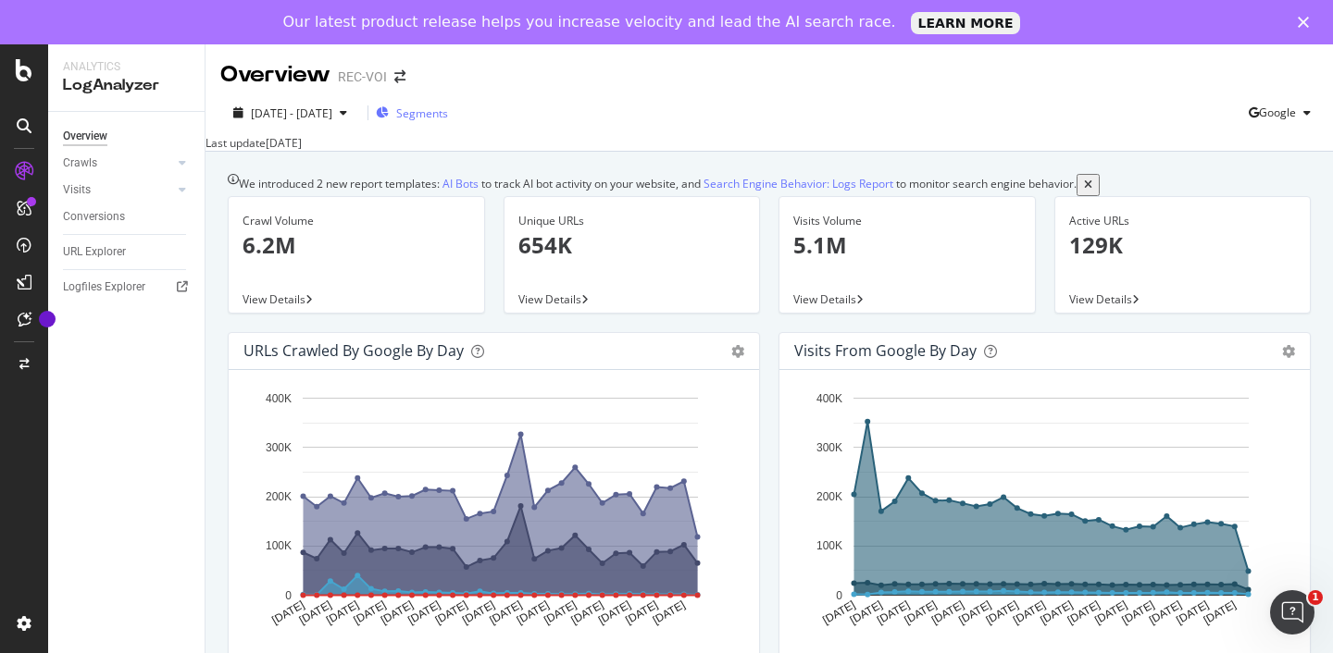
click at [448, 115] on span "Segments" at bounding box center [422, 113] width 52 height 16
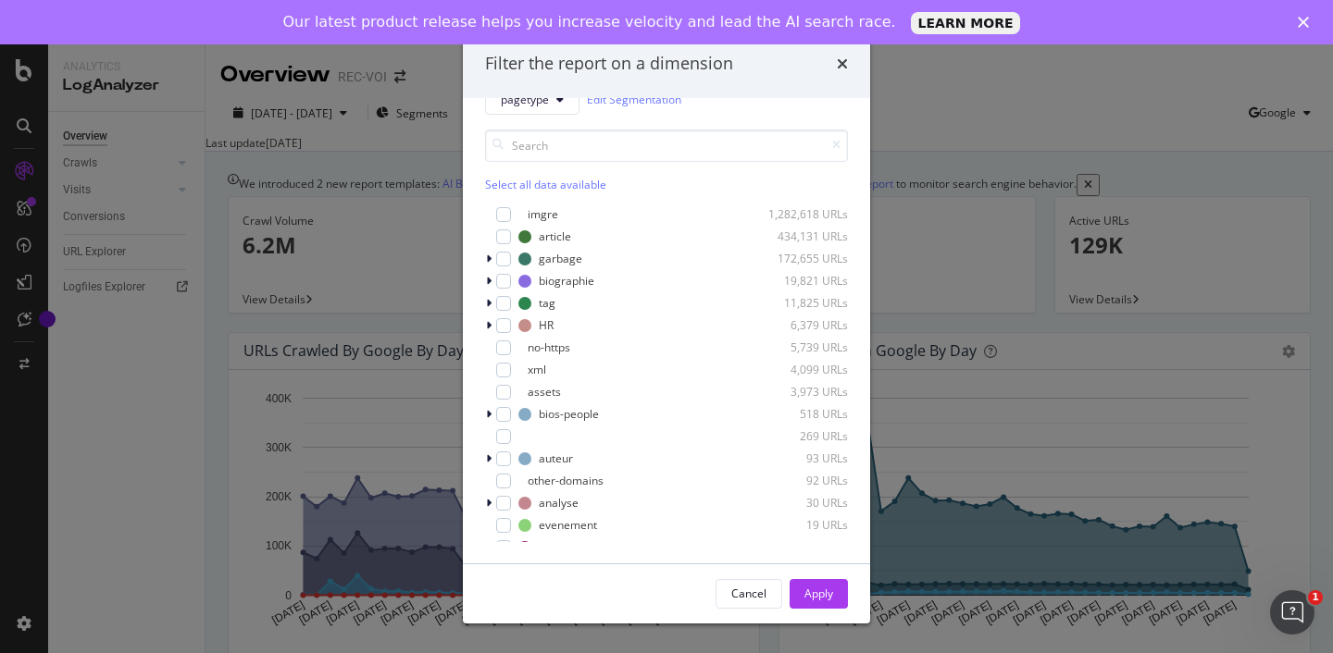
click at [215, 218] on div "Filter the report on a dimension pagetype Edit Segmentation Select all data ava…" at bounding box center [666, 326] width 1333 height 653
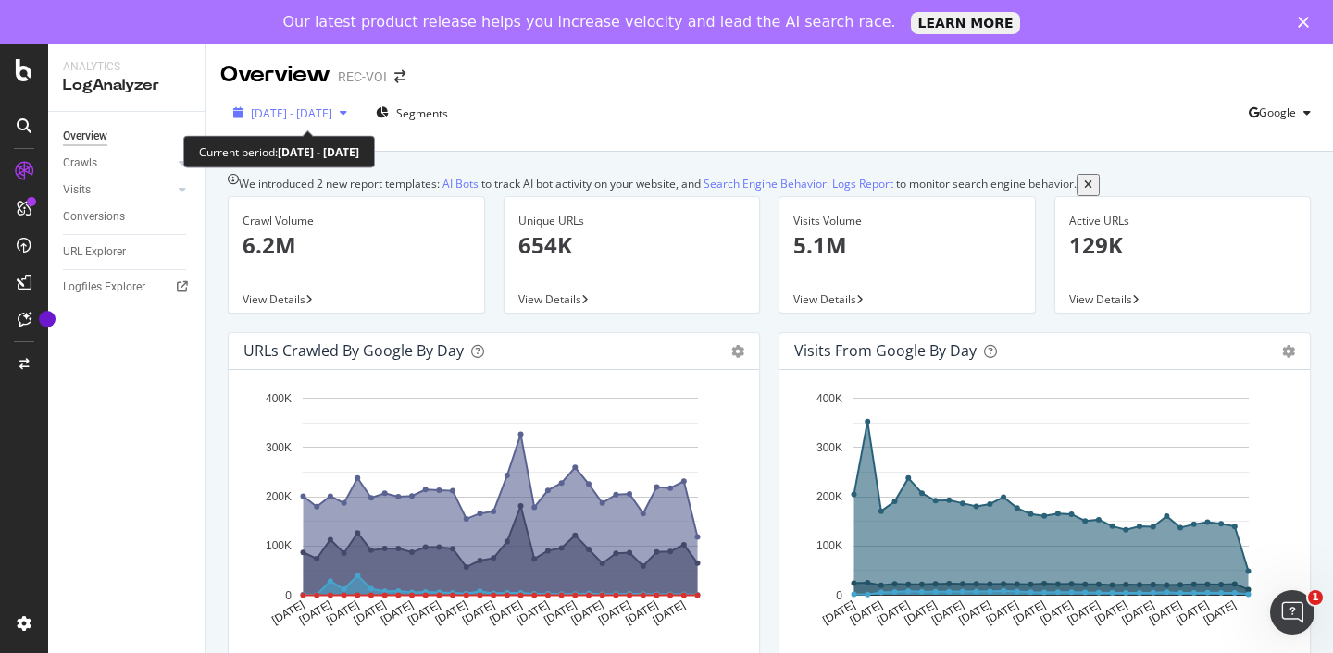
click at [347, 118] on icon "button" at bounding box center [343, 112] width 7 height 11
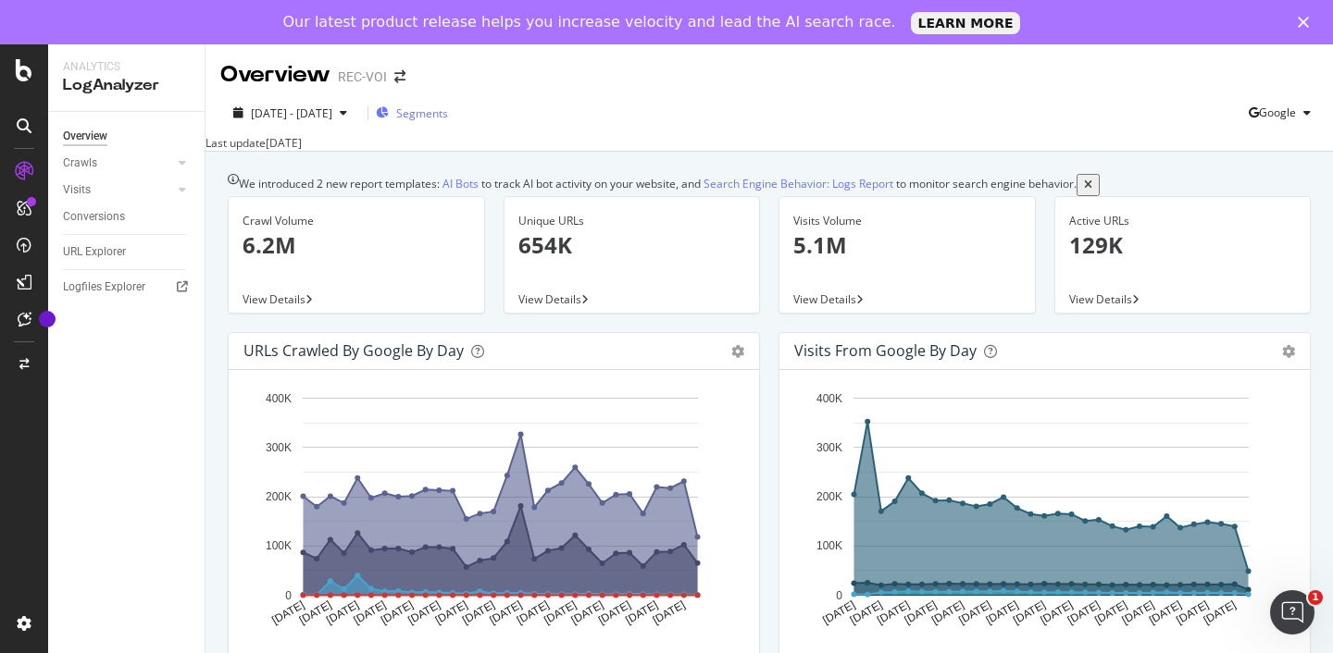
click at [448, 103] on div "Segments" at bounding box center [412, 113] width 72 height 28
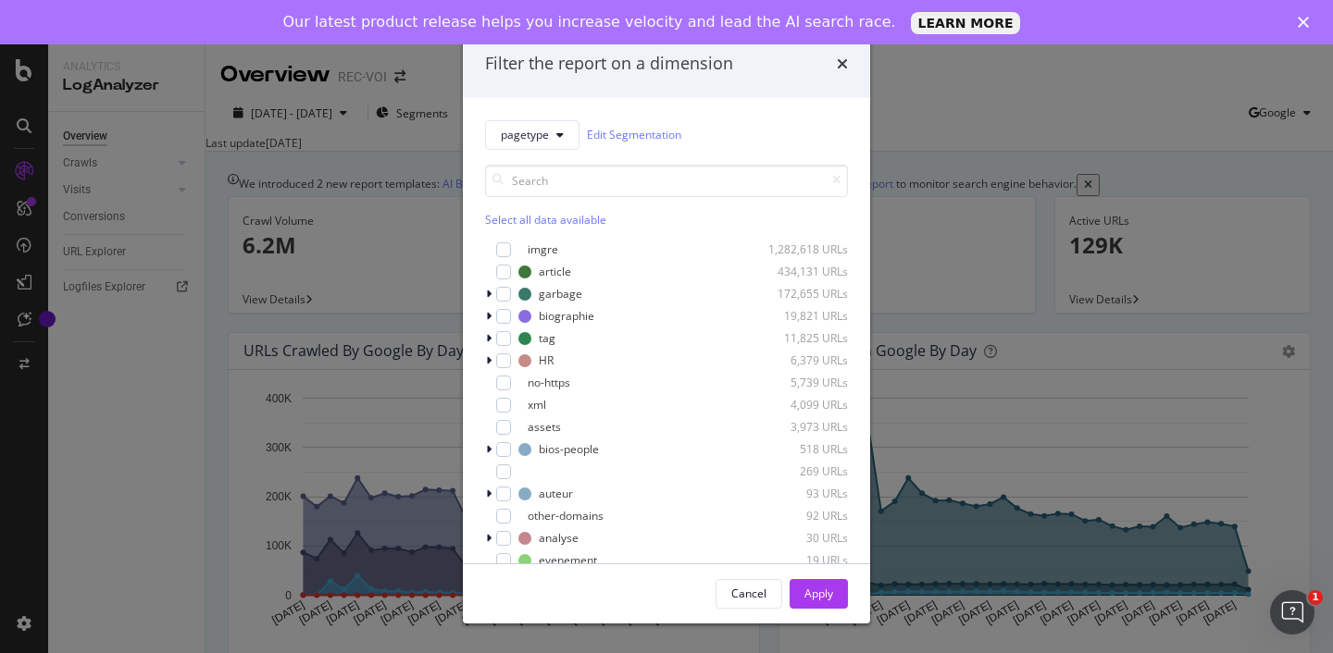
click at [191, 253] on div "Filter the report on a dimension pagetype Edit Segmentation Select all data ava…" at bounding box center [666, 326] width 1333 height 653
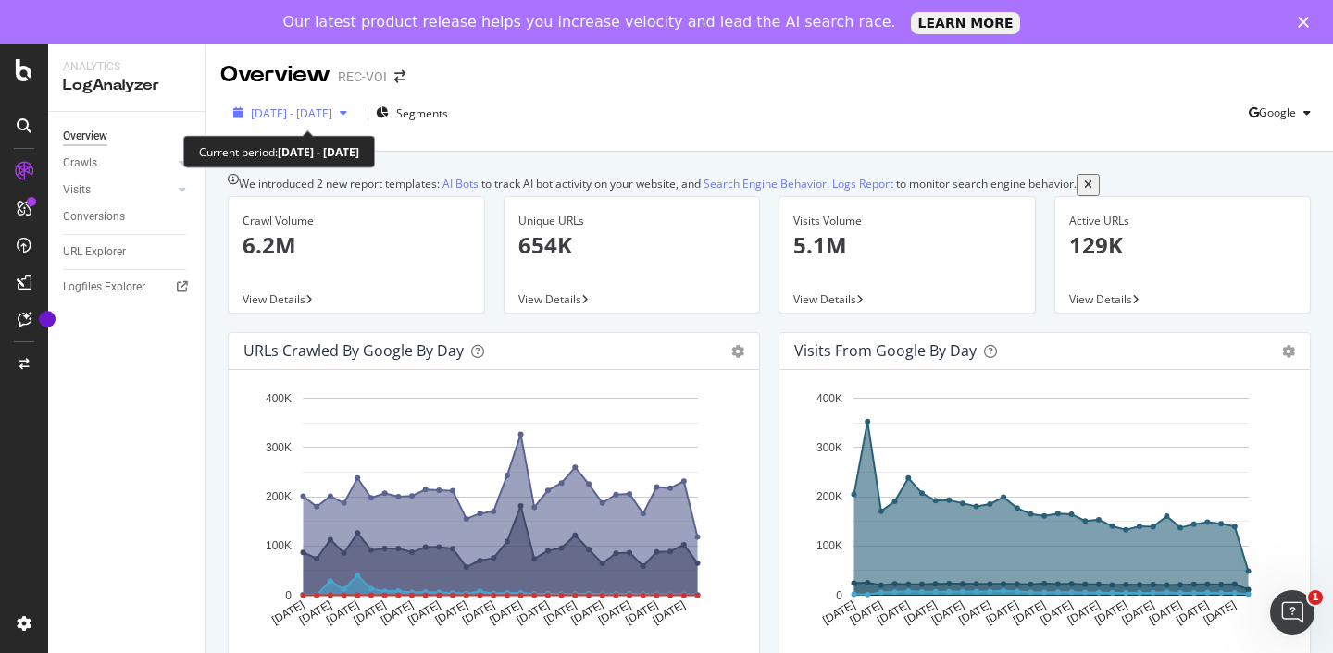
click at [354, 119] on div "[DATE] - [DATE]" at bounding box center [290, 113] width 129 height 16
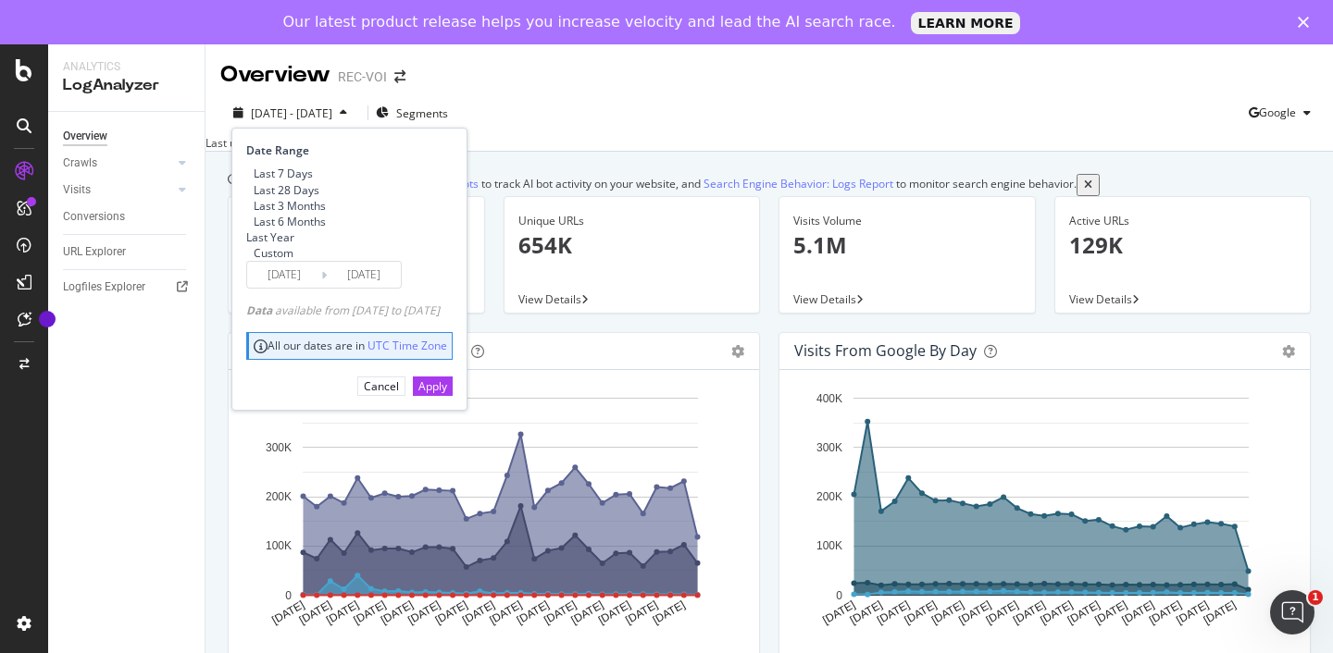
click at [246, 214] on div "Last 3 Months" at bounding box center [246, 206] width 0 height 16
type input "[DATE]"
click at [447, 394] on div "Apply" at bounding box center [432, 386] width 29 height 16
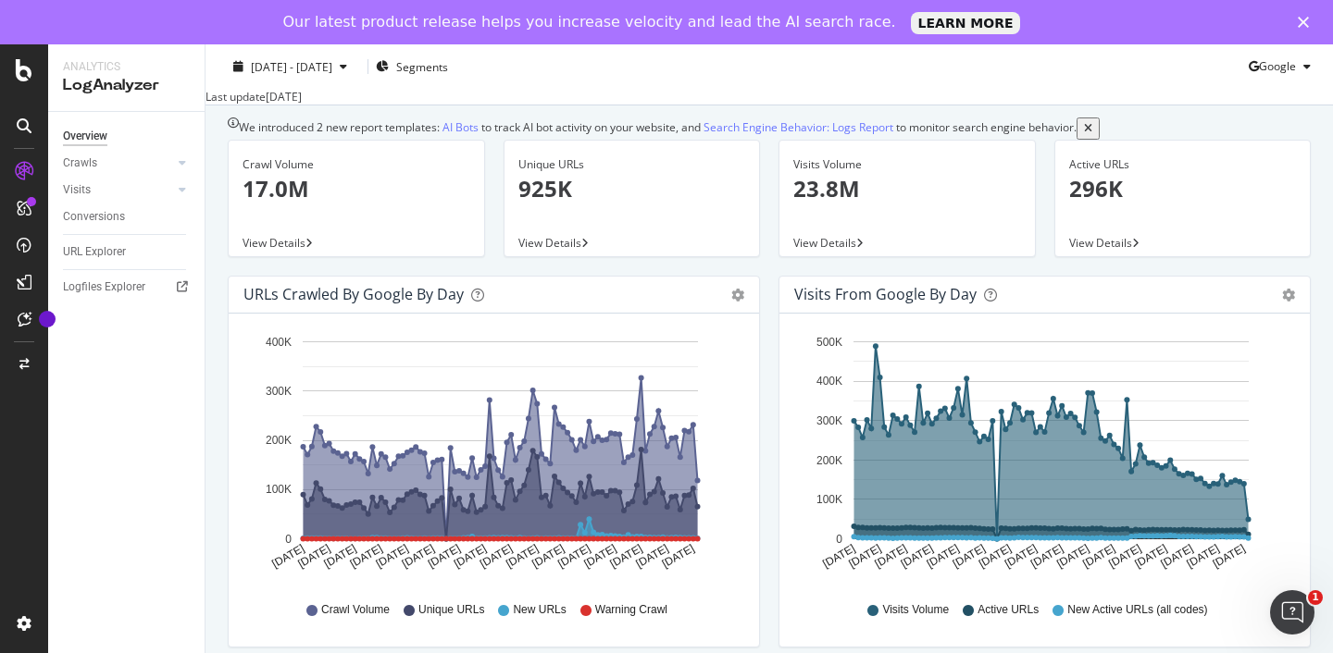
scroll to position [68, 0]
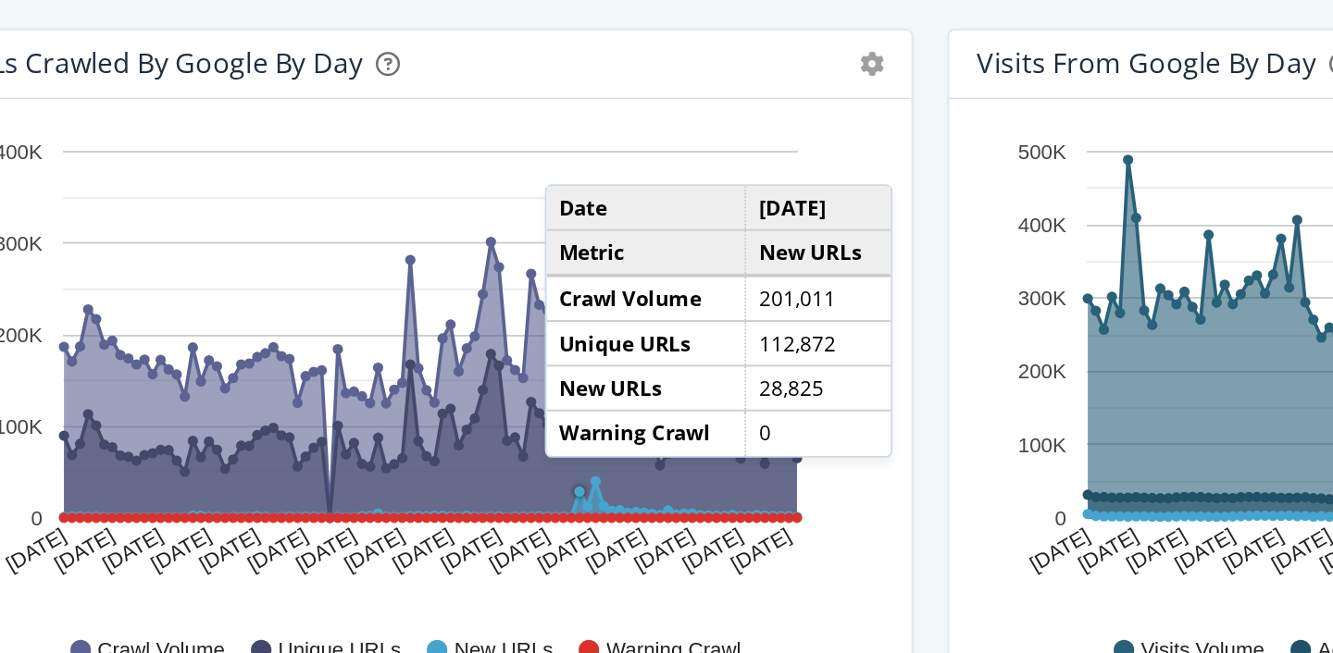
click at [580, 515] on circle "A chart." at bounding box center [580, 513] width 6 height 6
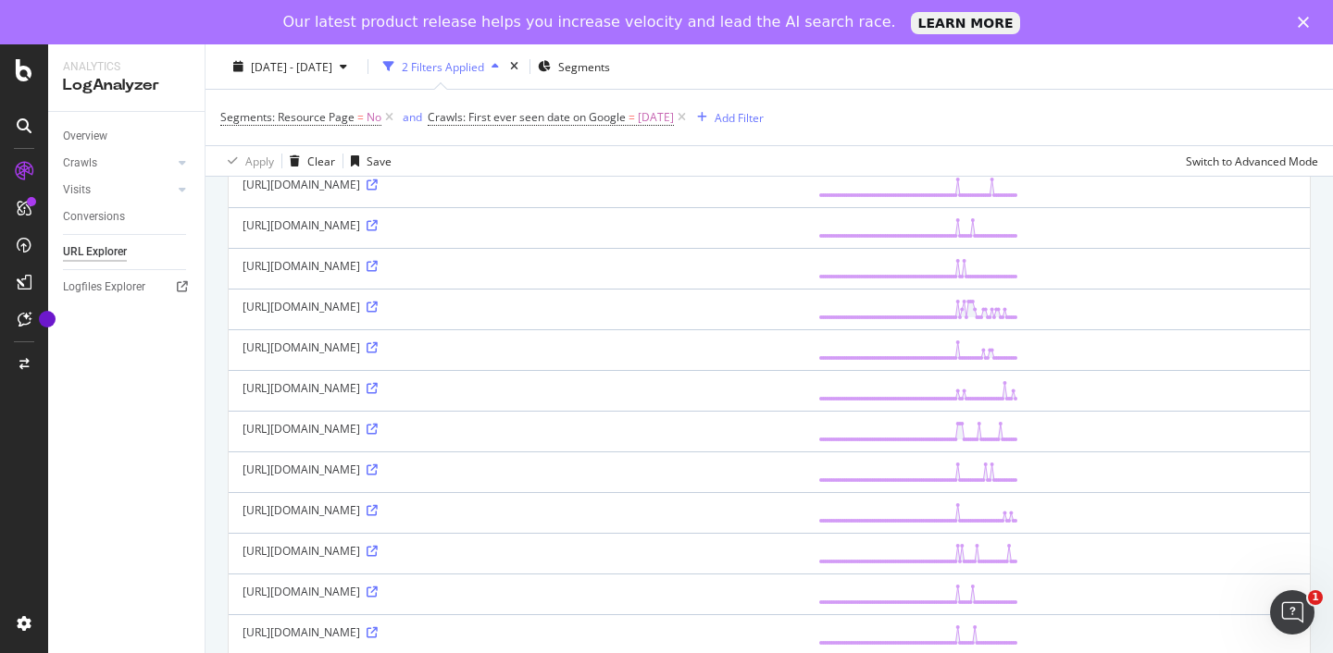
scroll to position [1746, 0]
click at [378, 111] on icon at bounding box center [371, 105] width 11 height 11
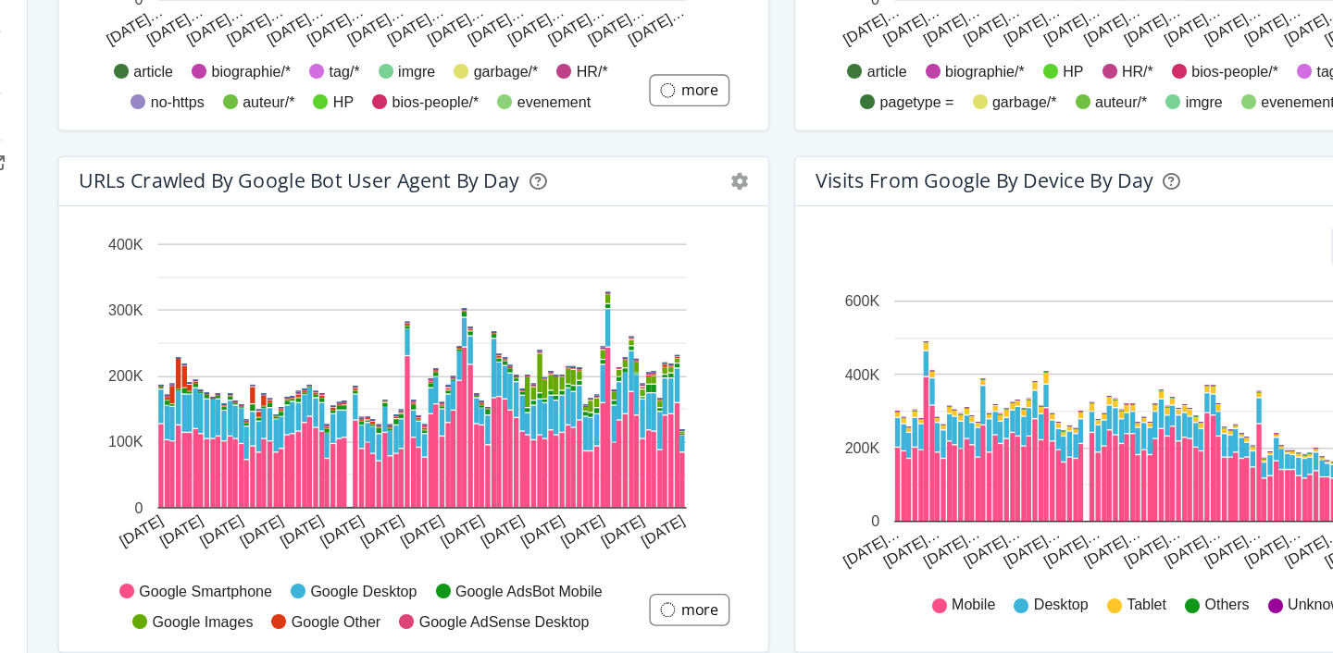
scroll to position [889, 0]
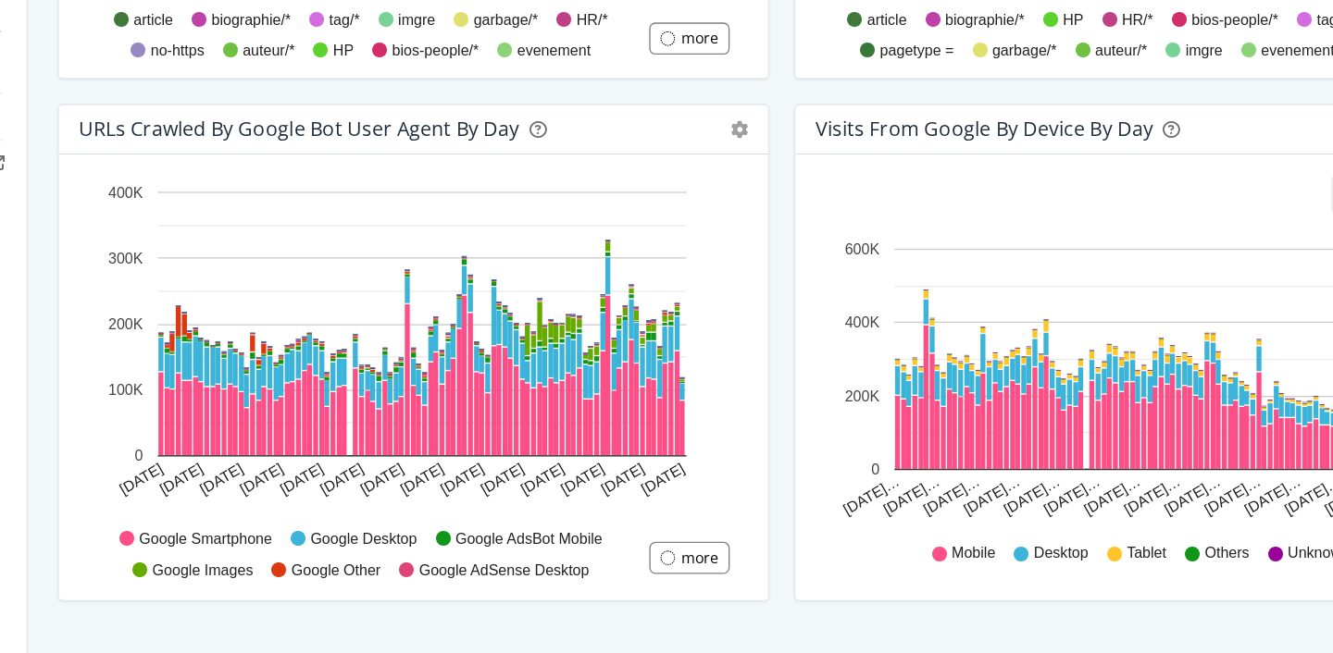
click at [757, 486] on div "URLs Crawled by Google bot User Agent By Day Timeline (by Value) Timeline (by P…" at bounding box center [493, 437] width 551 height 391
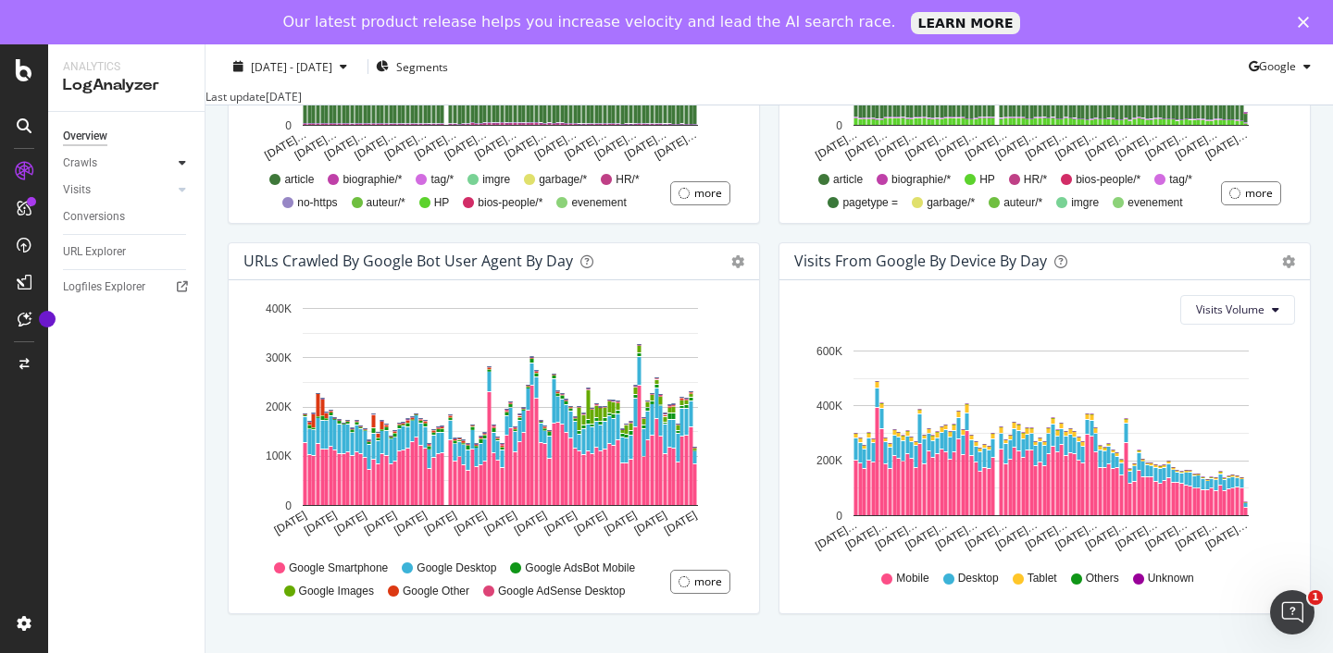
click at [173, 165] on div at bounding box center [182, 163] width 19 height 19
click at [107, 260] on div "HTTP Codes" at bounding box center [102, 263] width 63 height 19
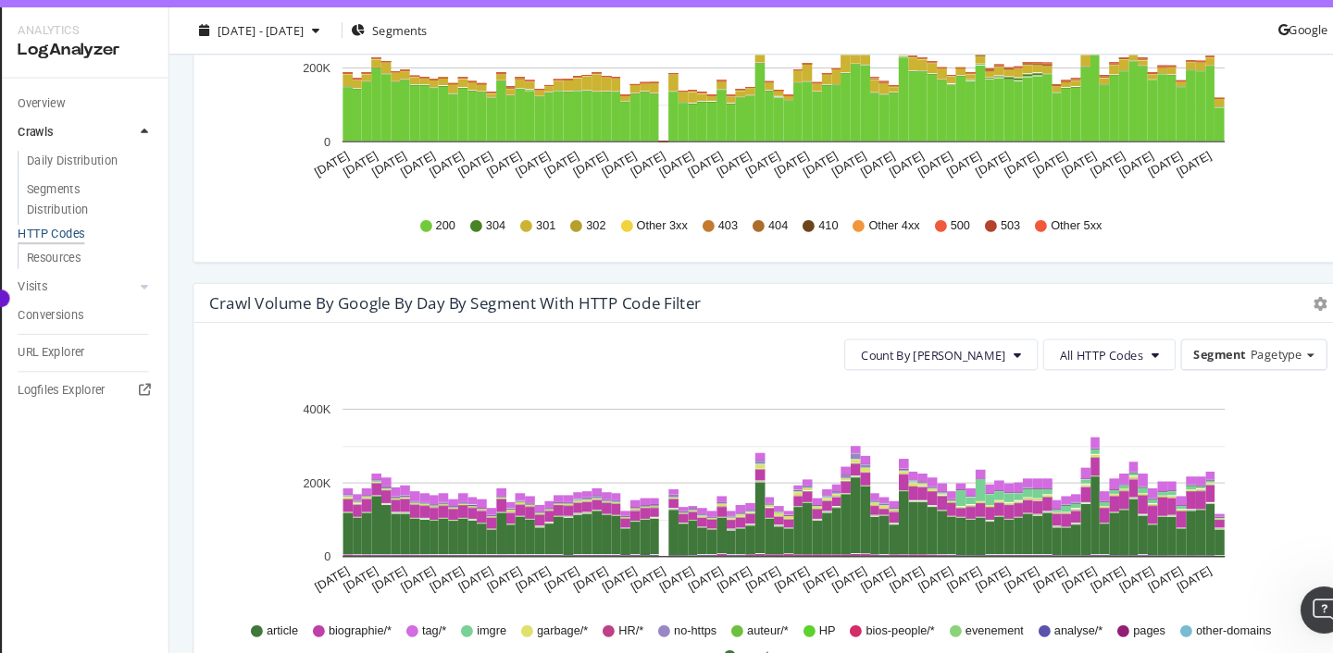
scroll to position [755, 0]
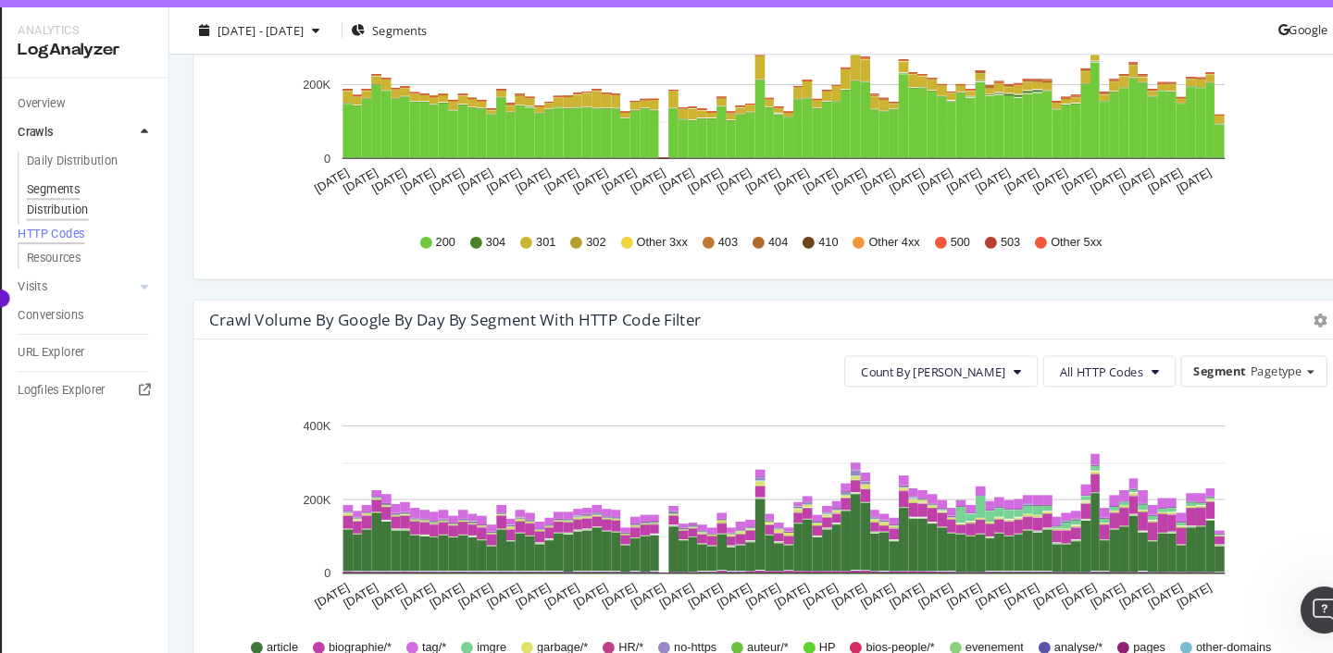
click at [110, 227] on div "Segments Distribution" at bounding box center [122, 226] width 103 height 39
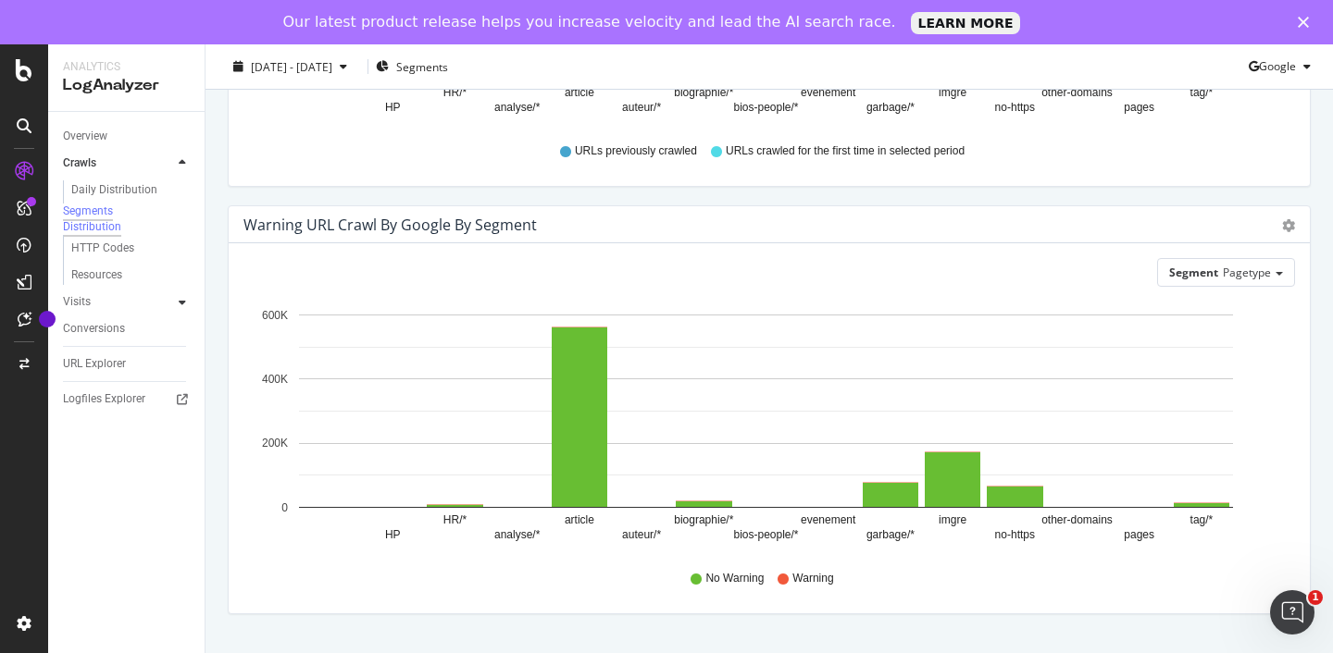
click at [182, 308] on icon at bounding box center [182, 302] width 7 height 11
click at [123, 217] on div "Daily Distribution" at bounding box center [114, 216] width 86 height 19
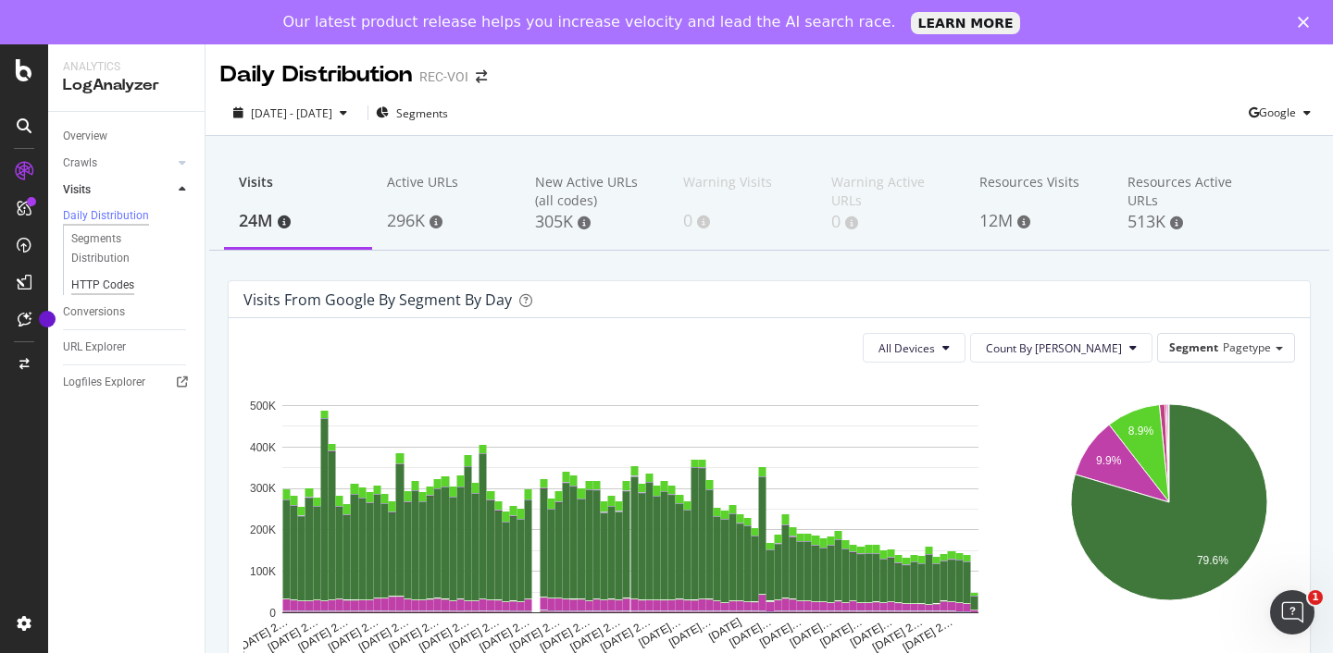
click at [100, 292] on div "HTTP Codes" at bounding box center [102, 285] width 63 height 19
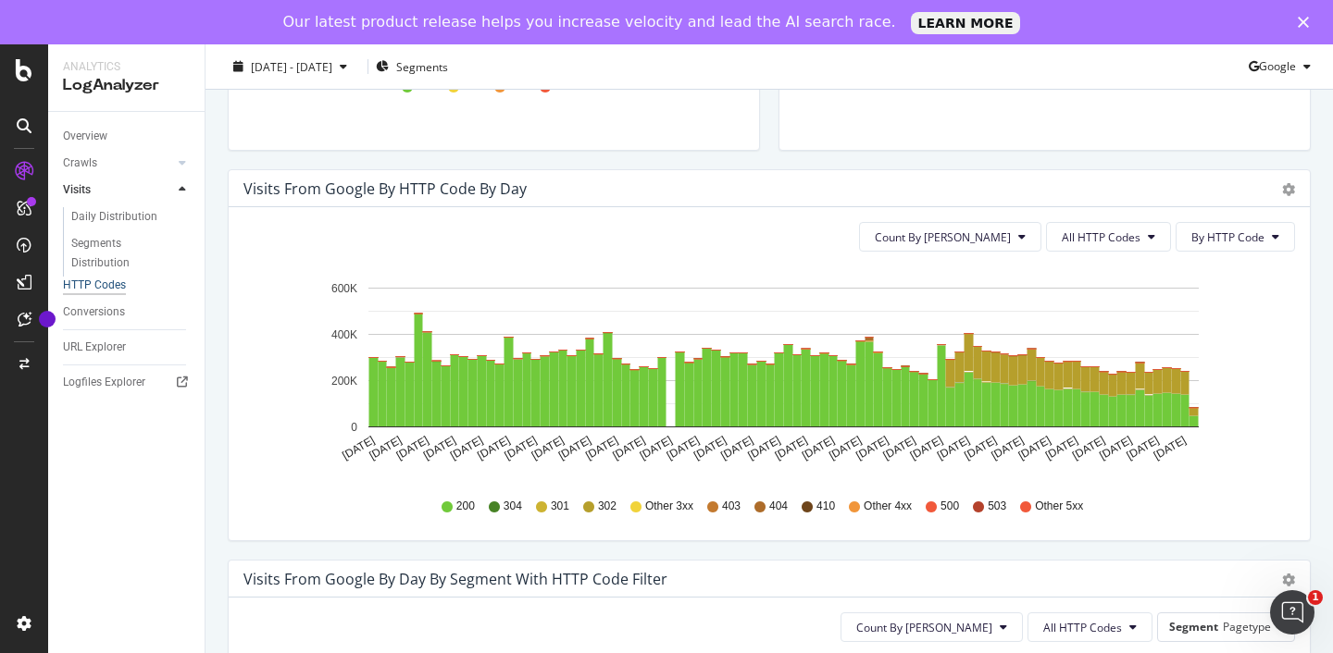
scroll to position [519, 0]
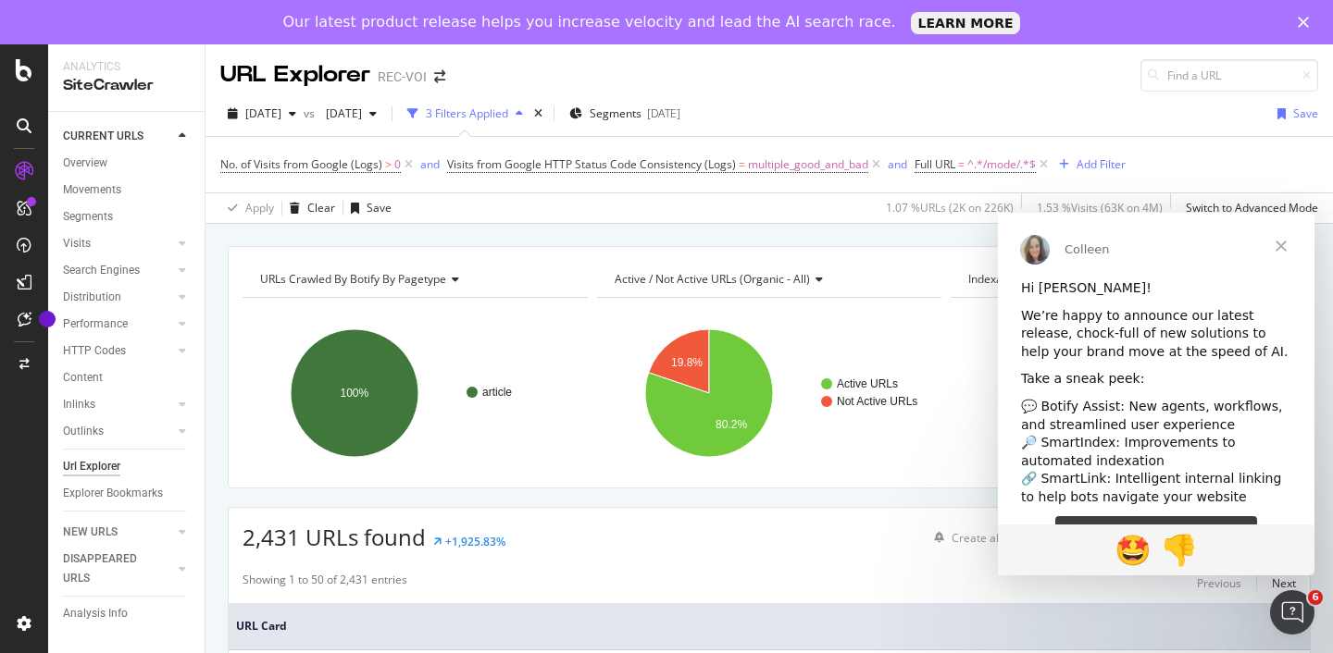
click at [1281, 244] on span "Fermer" at bounding box center [1280, 246] width 67 height 67
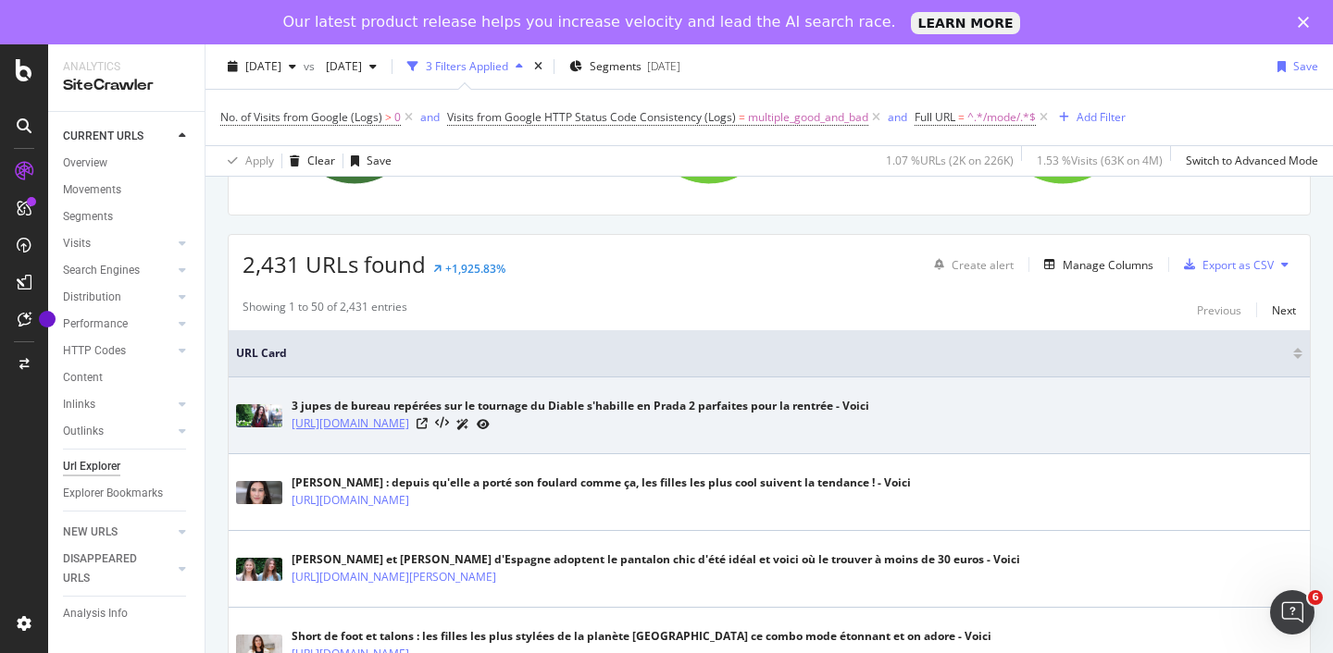
scroll to position [278, 0]
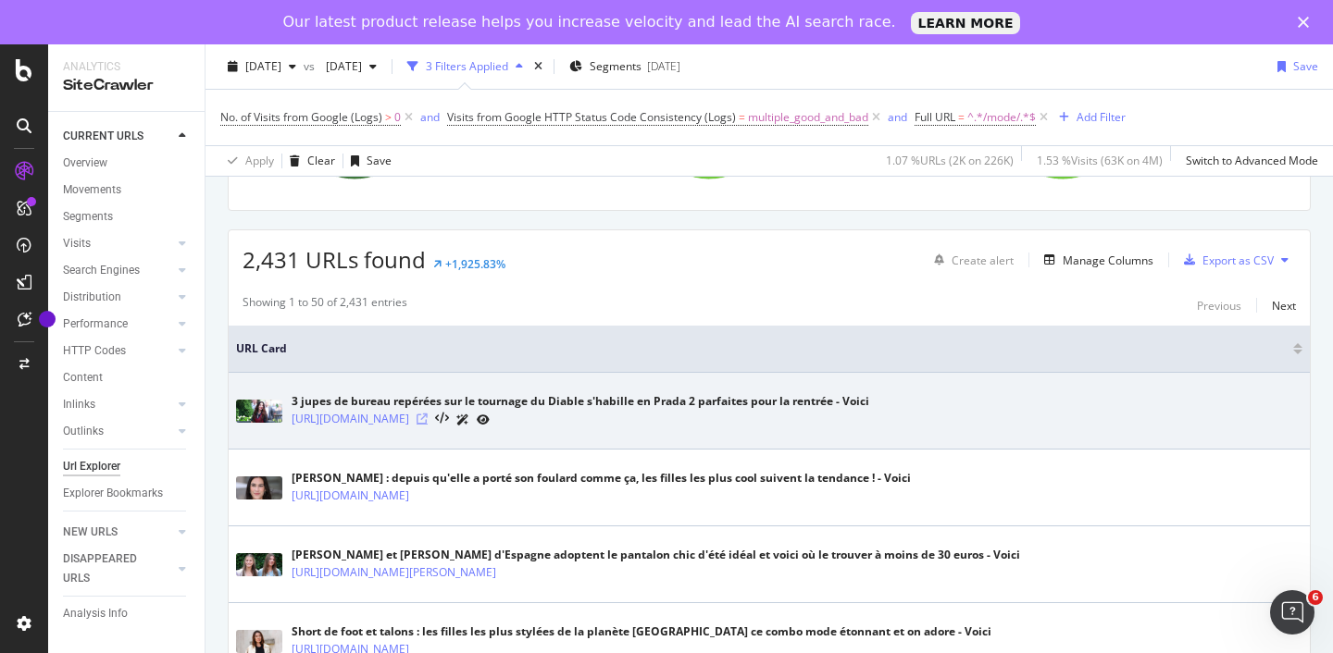
click at [428, 420] on icon at bounding box center [421, 419] width 11 height 11
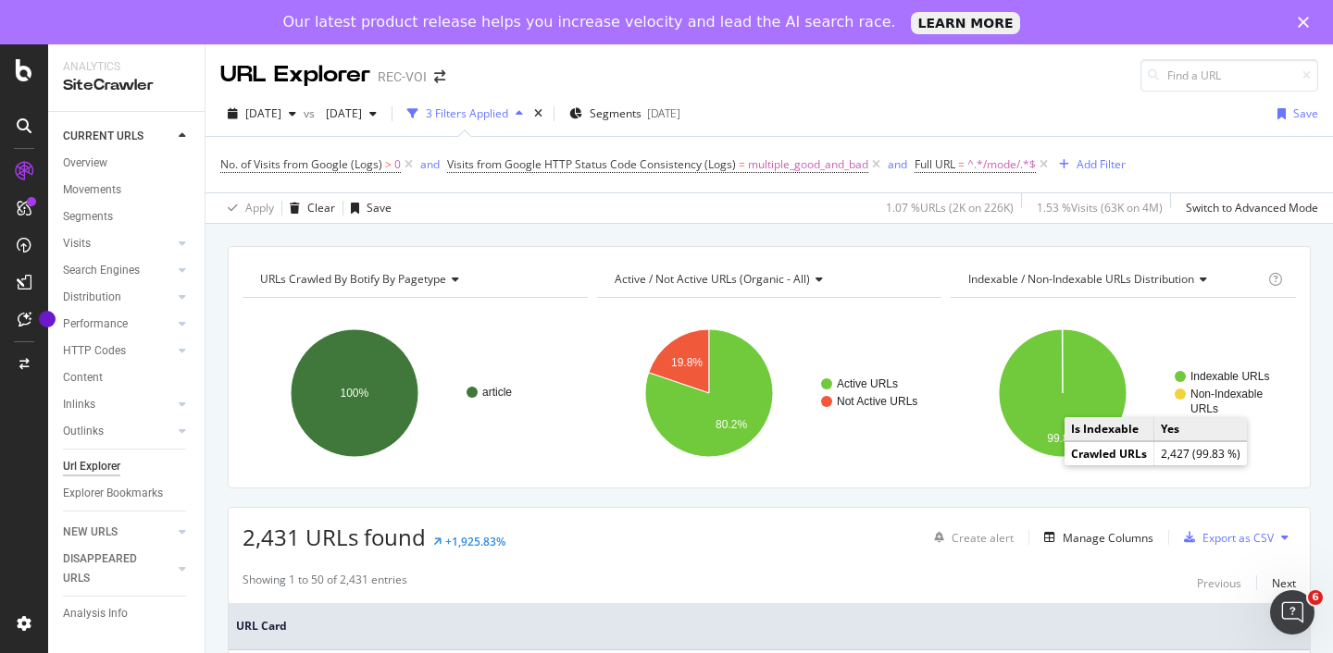
scroll to position [101, 0]
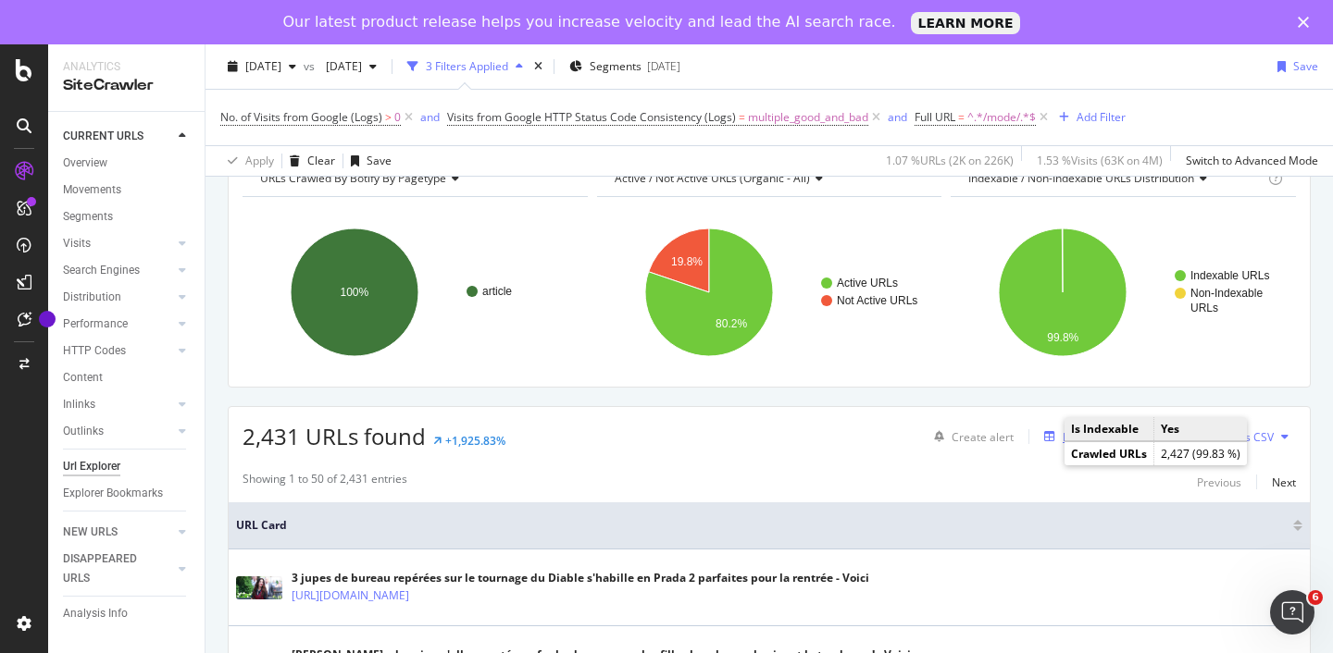
click at [1048, 435] on div "button" at bounding box center [1049, 436] width 26 height 11
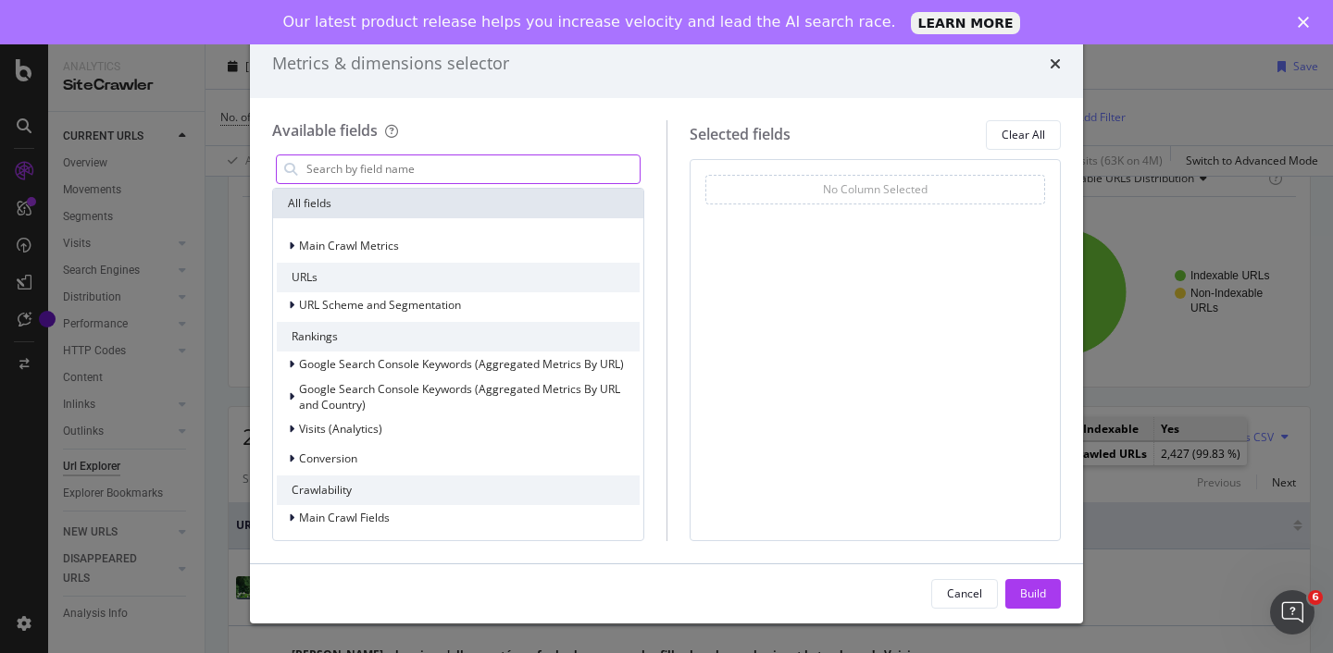
click at [611, 170] on input "modal" at bounding box center [471, 169] width 335 height 28
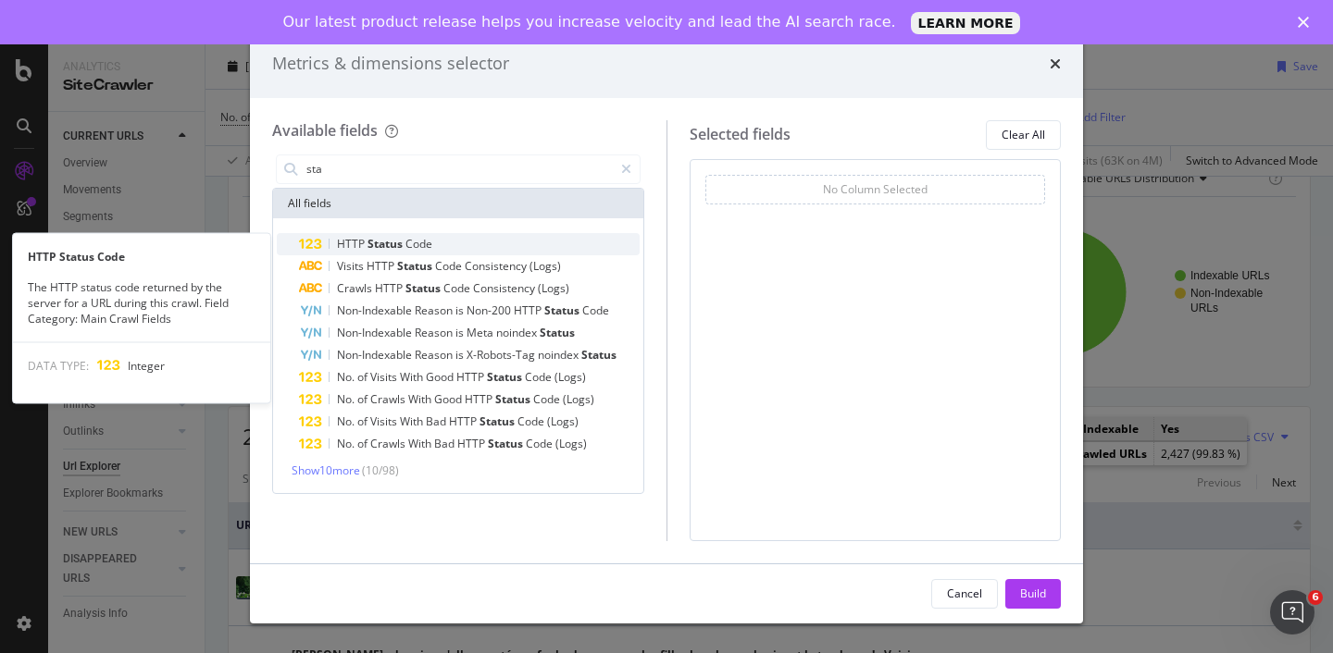
type input "sta"
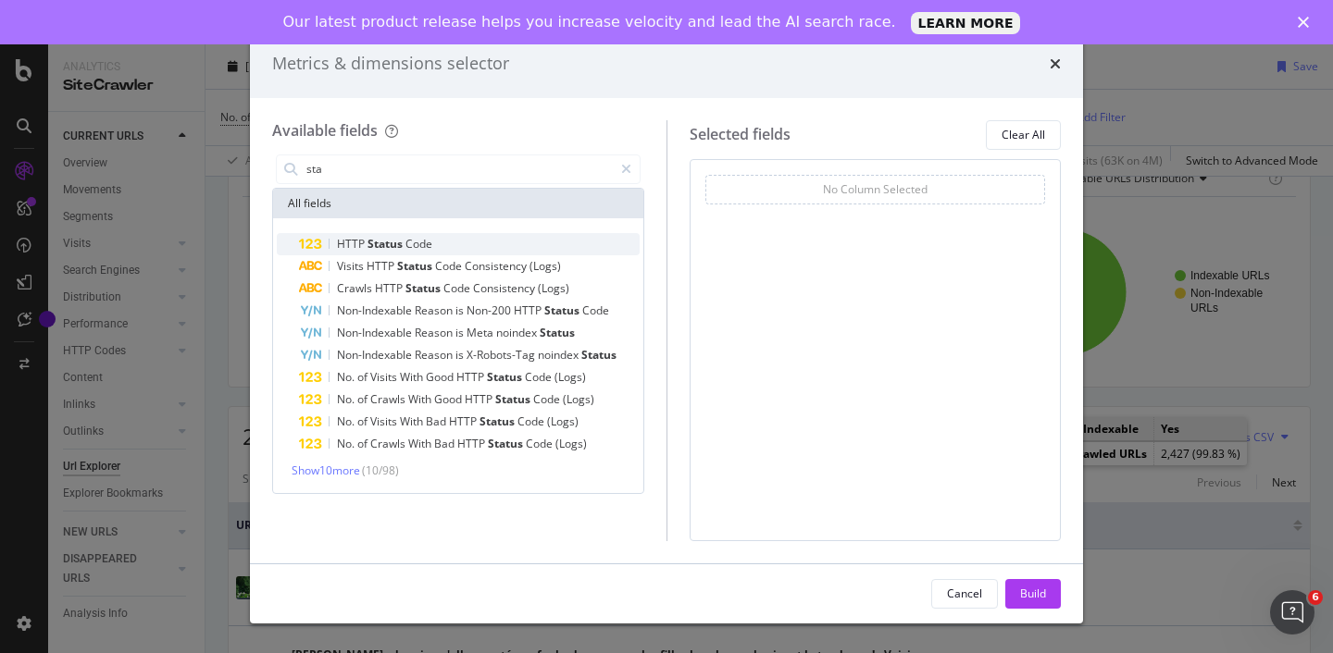
click at [502, 237] on div "HTTP Status Code" at bounding box center [469, 244] width 341 height 22
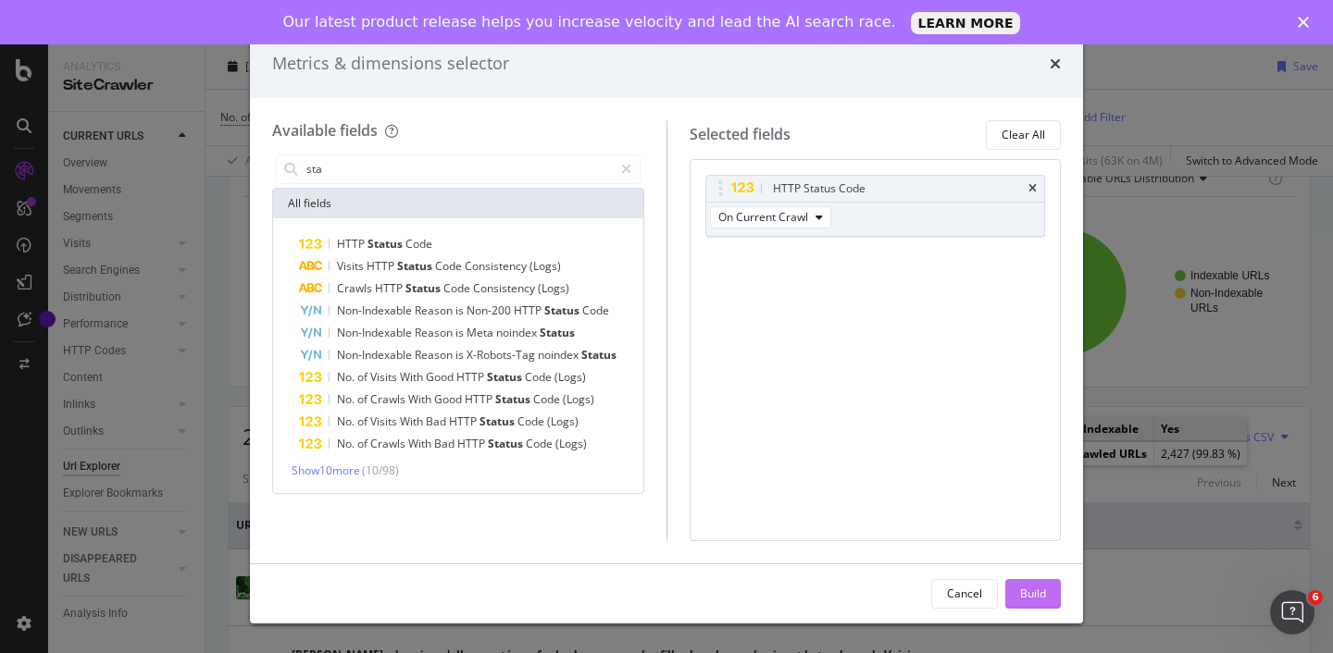
click at [1034, 590] on div "Build" at bounding box center [1033, 594] width 26 height 16
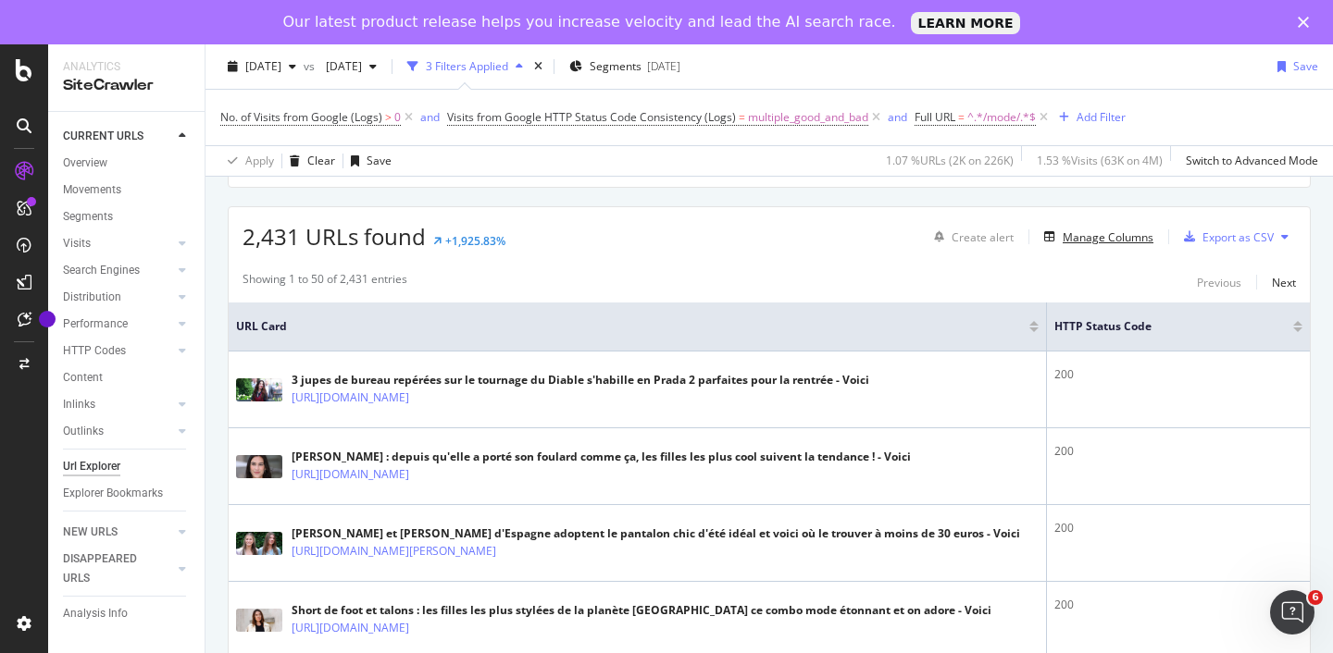
scroll to position [282, 0]
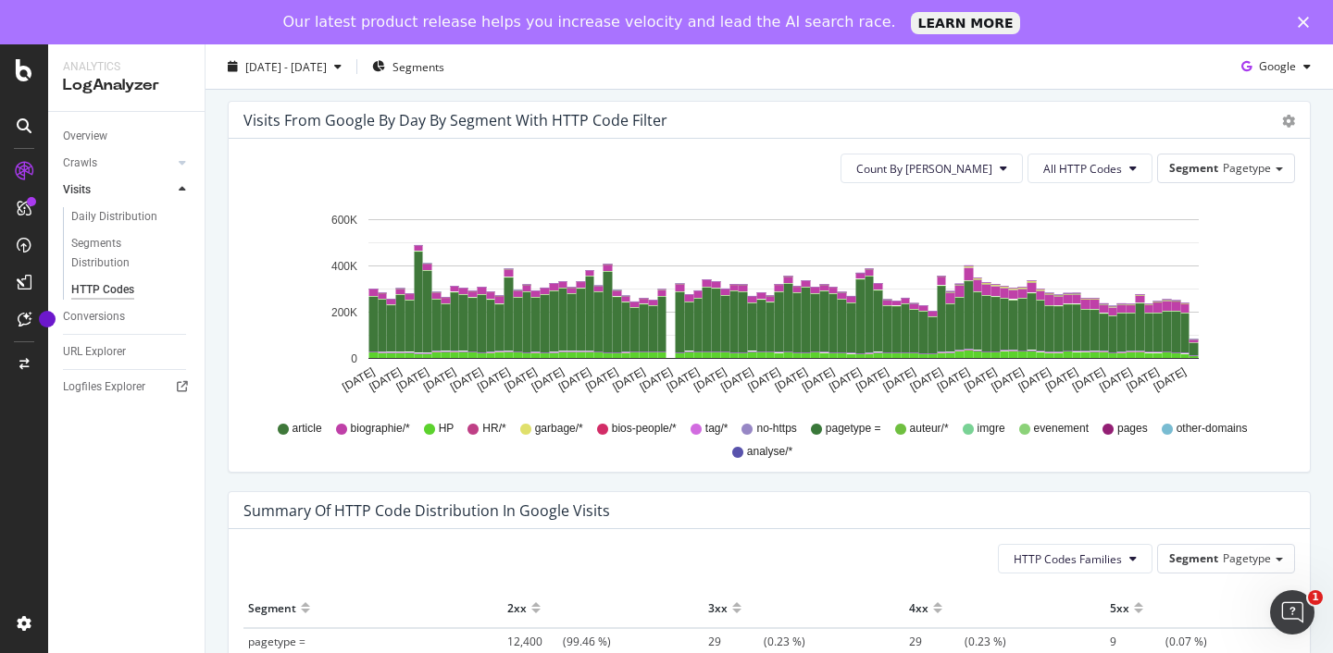
scroll to position [970, 0]
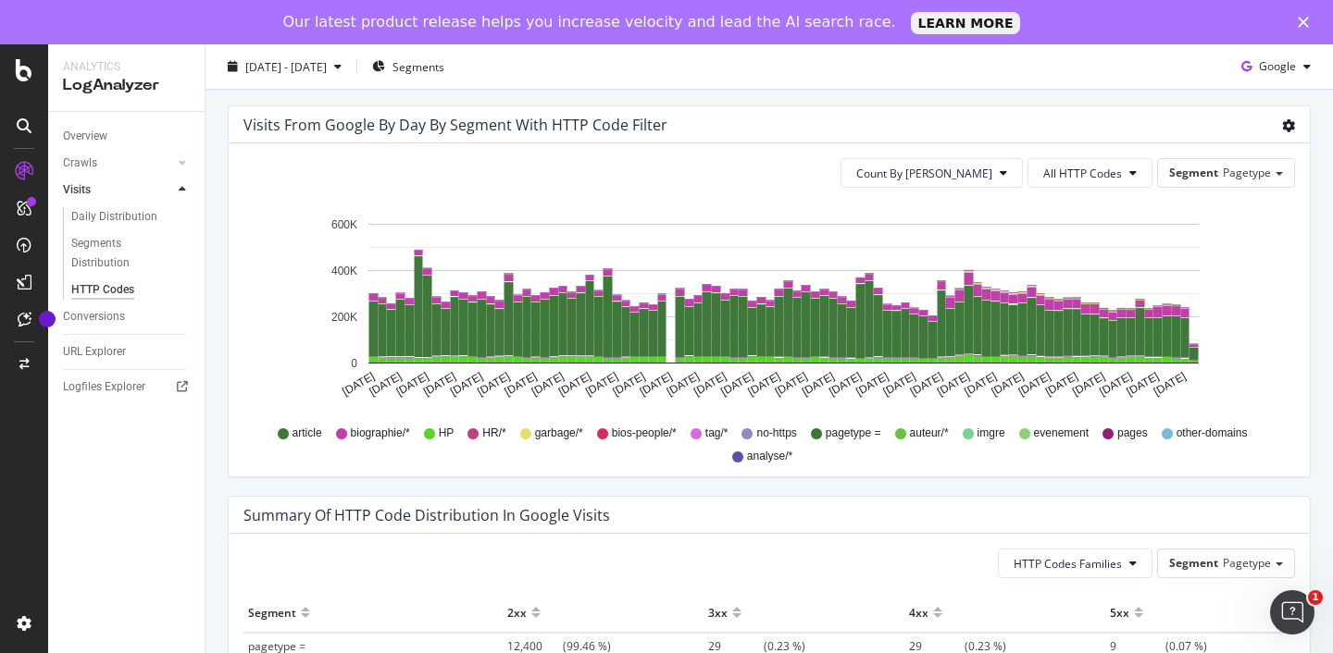
click at [1267, 440] on div "article biographie/* HP HR/* garbage/* bios-people/* tag/* no-https pagetype = …" at bounding box center [769, 443] width 1033 height 42
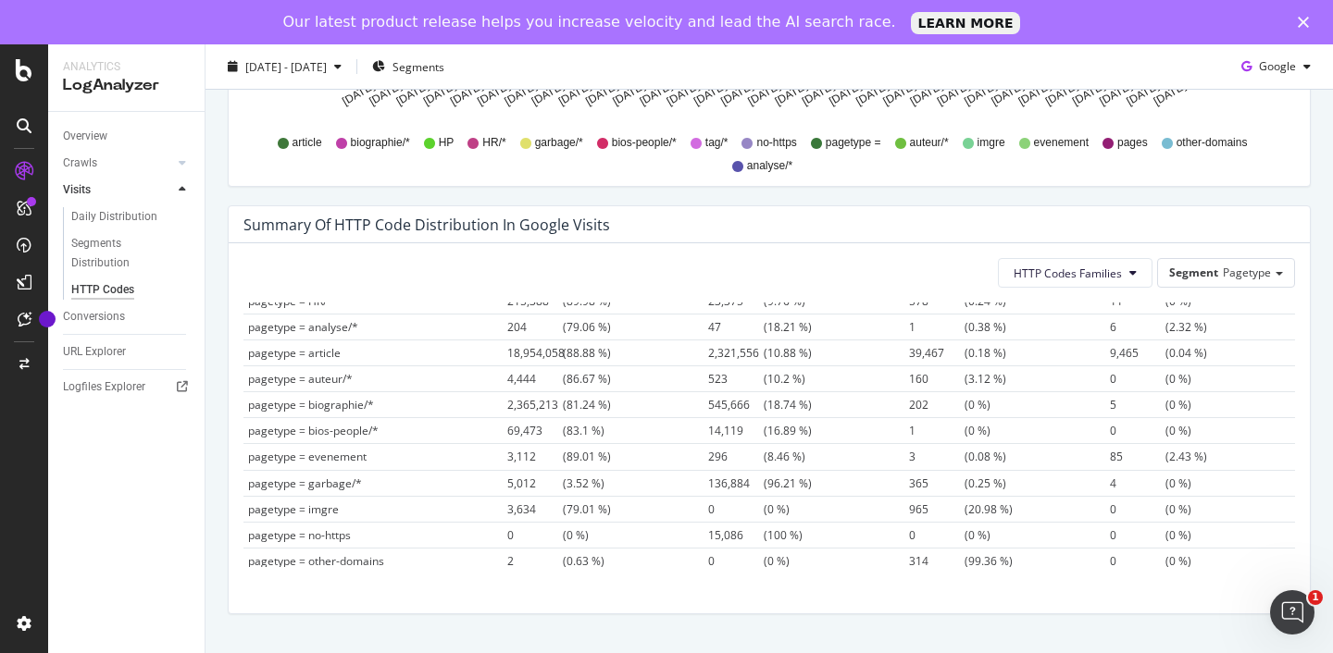
scroll to position [166, 0]
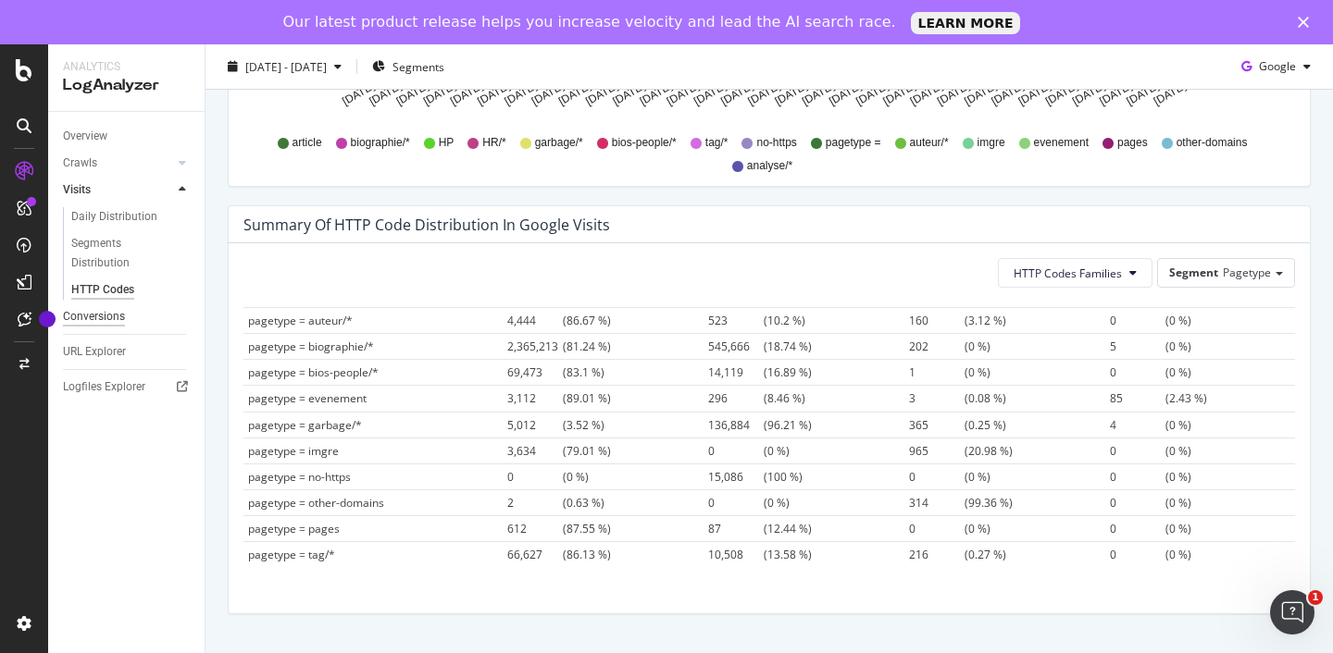
click at [120, 316] on div "Conversions" at bounding box center [94, 316] width 62 height 19
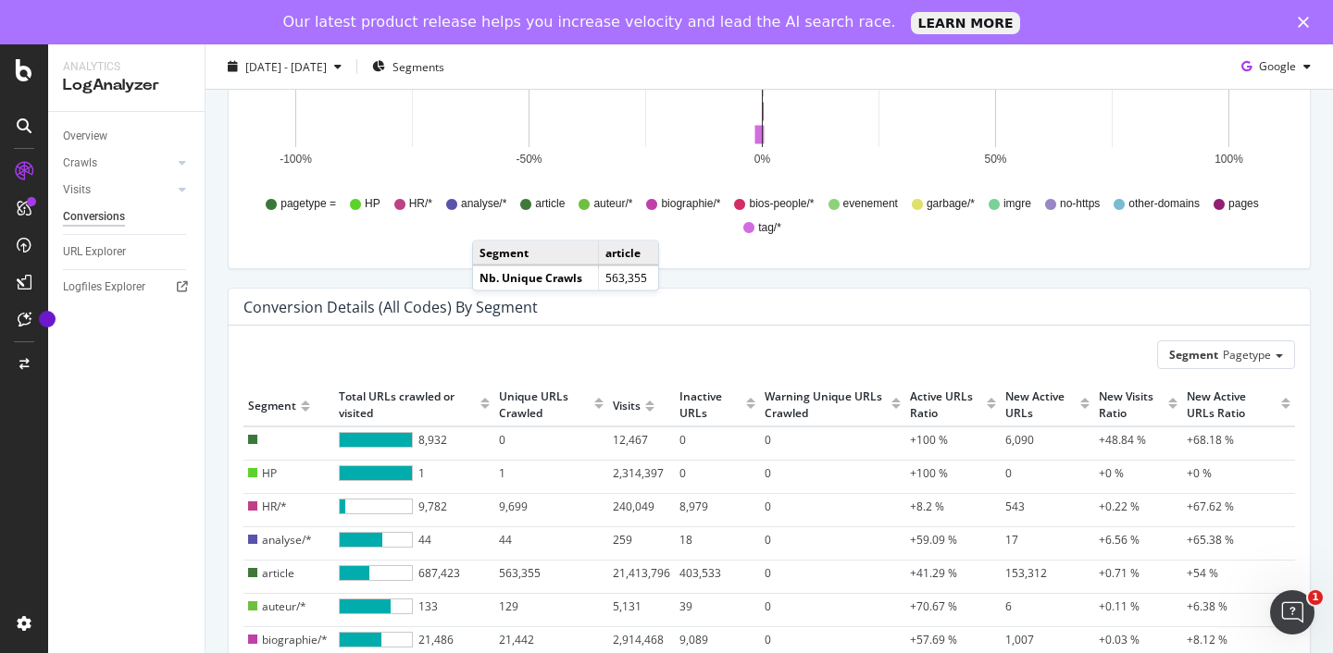
scroll to position [697, 0]
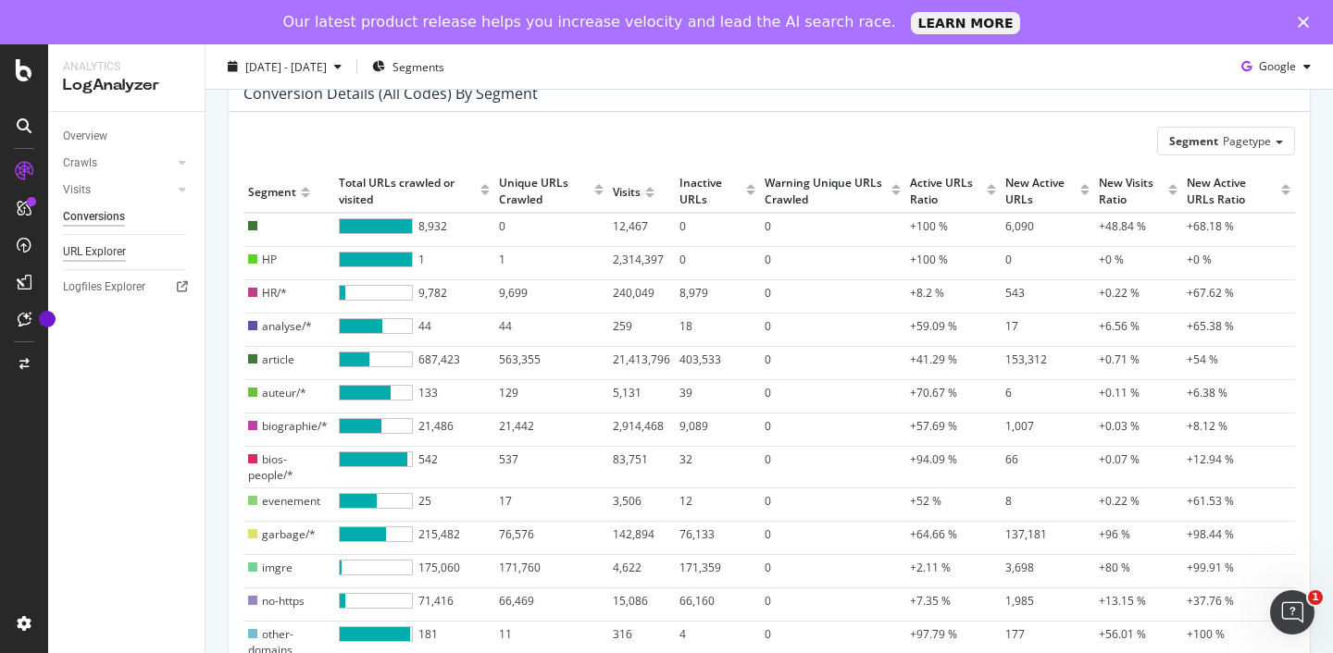
click at [114, 248] on div "URL Explorer" at bounding box center [94, 251] width 63 height 19
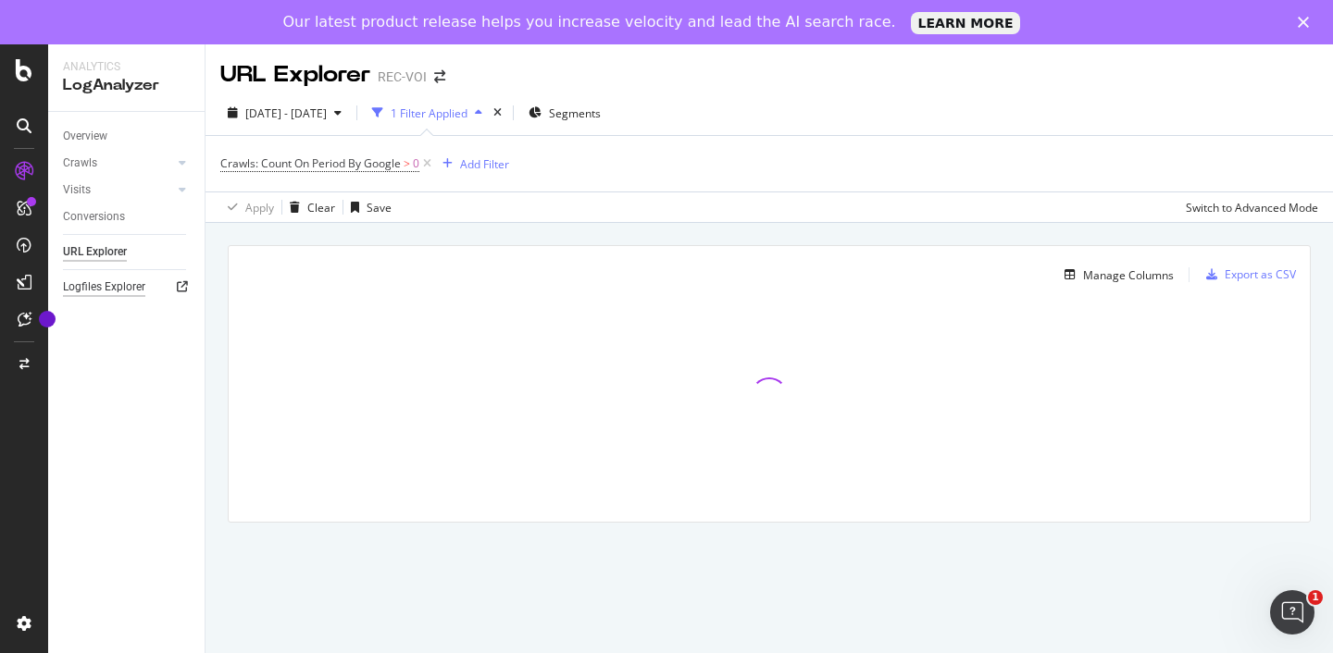
click at [106, 288] on div "Logfiles Explorer" at bounding box center [104, 287] width 82 height 19
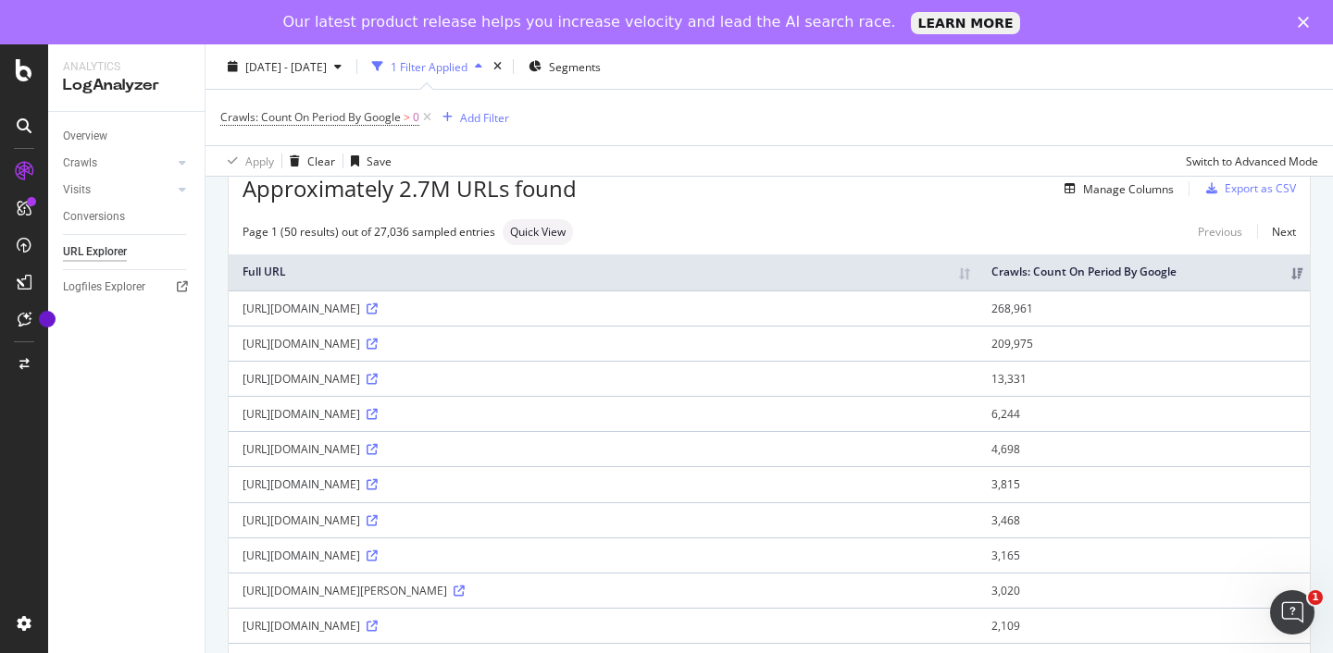
scroll to position [91, 0]
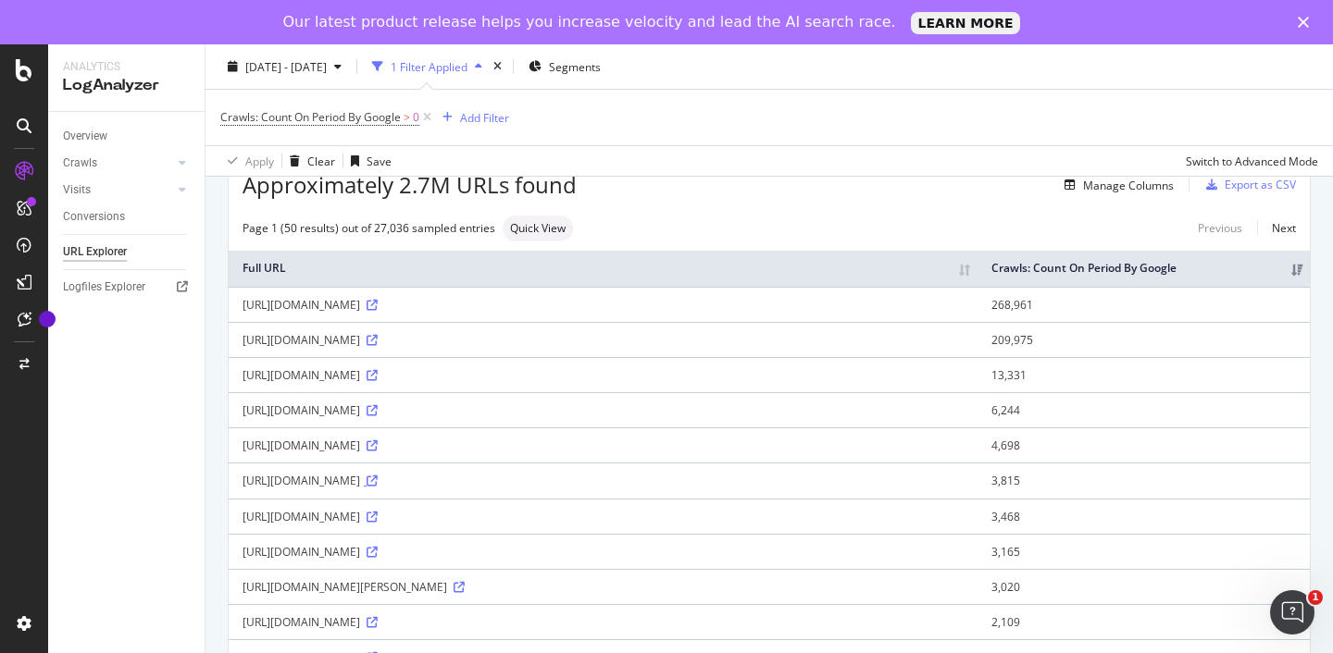
click at [378, 487] on icon at bounding box center [371, 481] width 11 height 11
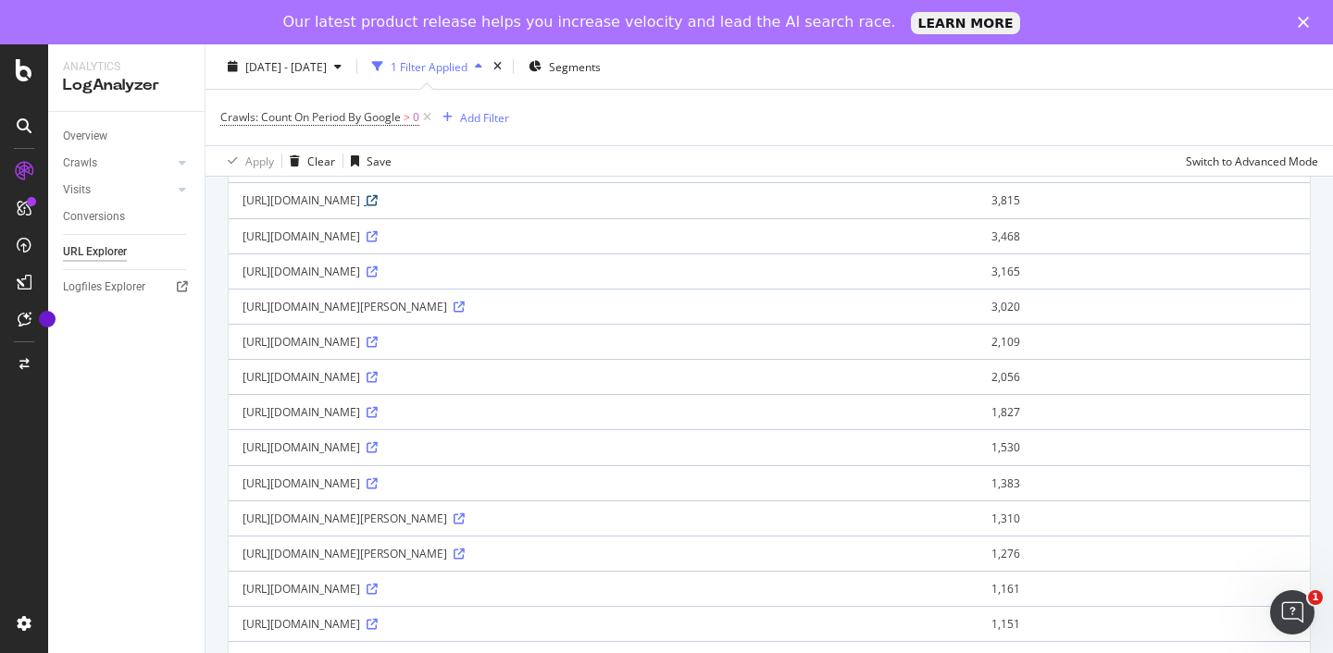
scroll to position [375, 0]
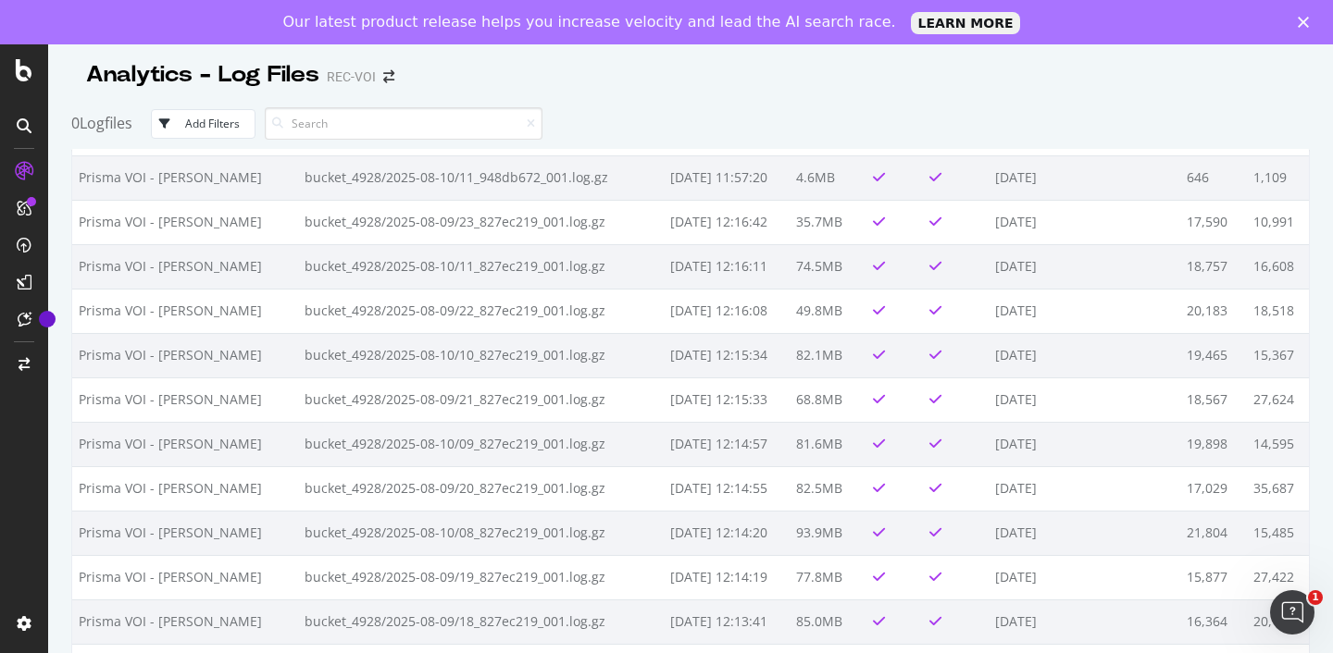
scroll to position [1132, 0]
